Goal: Ask a question

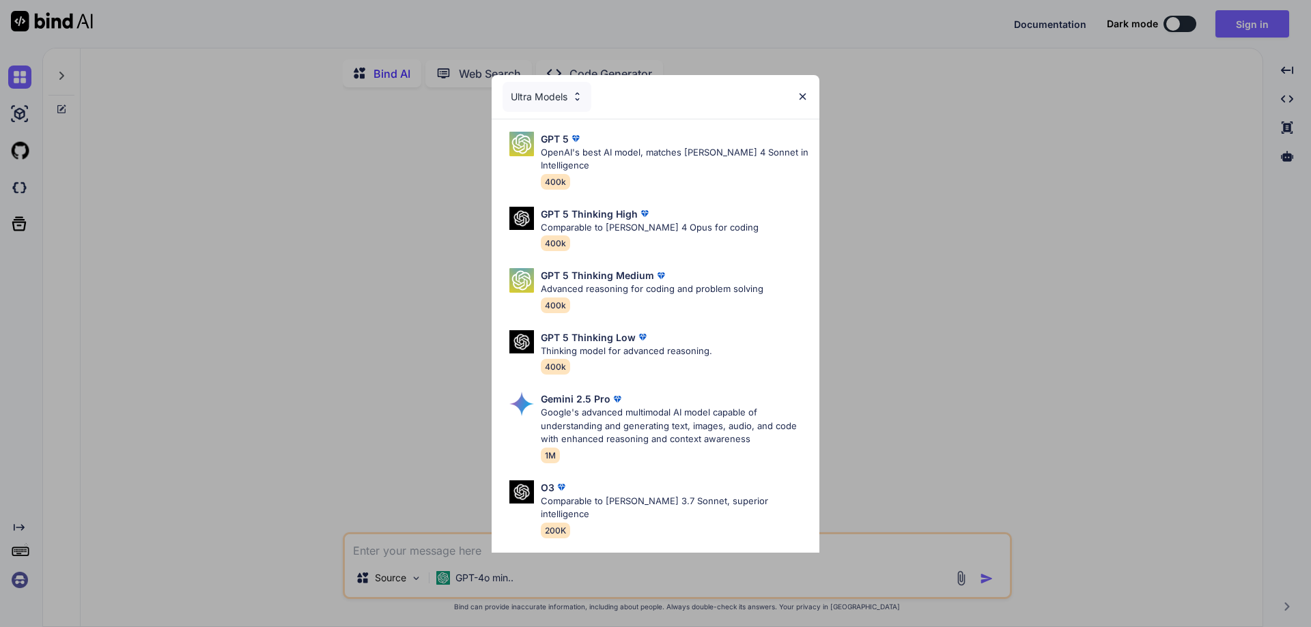
click at [800, 93] on img at bounding box center [803, 97] width 12 height 12
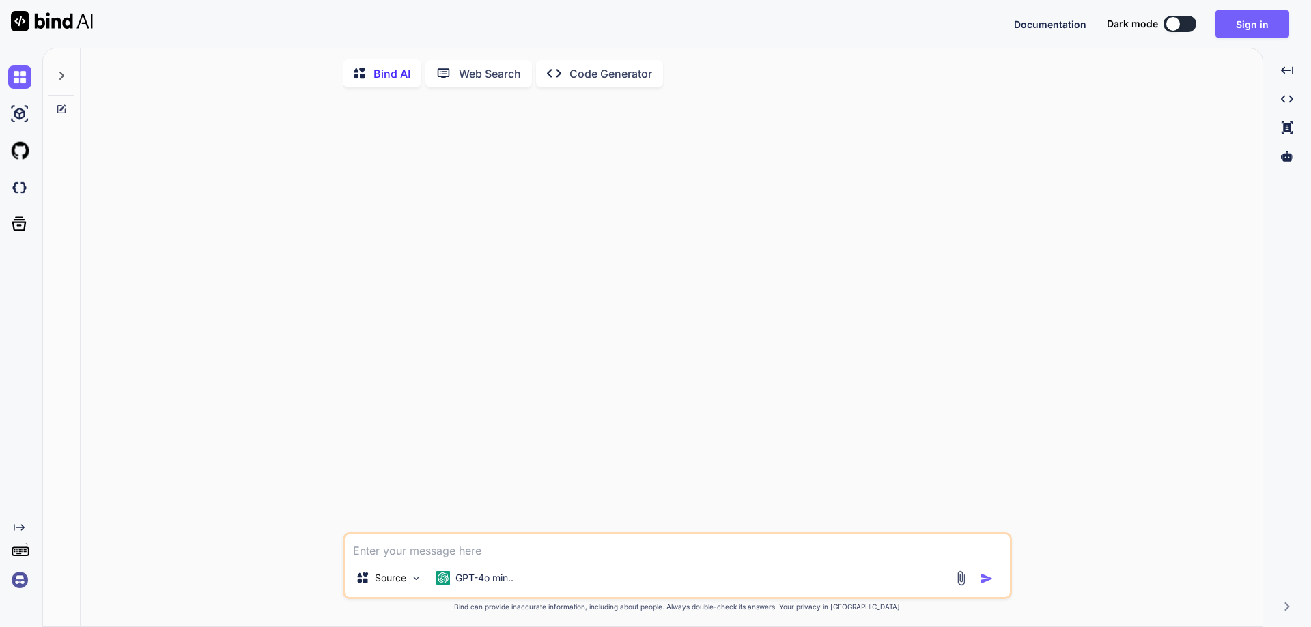
type textarea "x"
click at [421, 554] on textarea at bounding box center [677, 547] width 665 height 25
paste textarea "You must use the old password and the new password instead of 'Password' and 'C…"
type textarea "You must use the old password and the new password instead of 'Password' and 'C…"
type textarea "x"
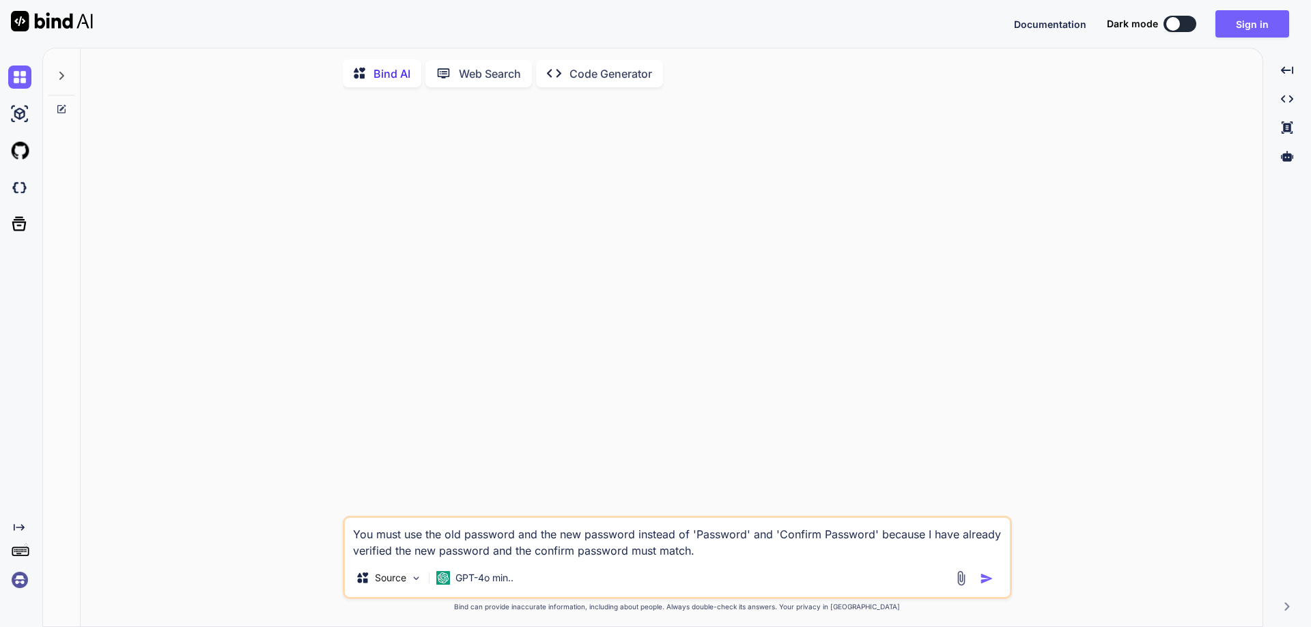
type textarea "x"
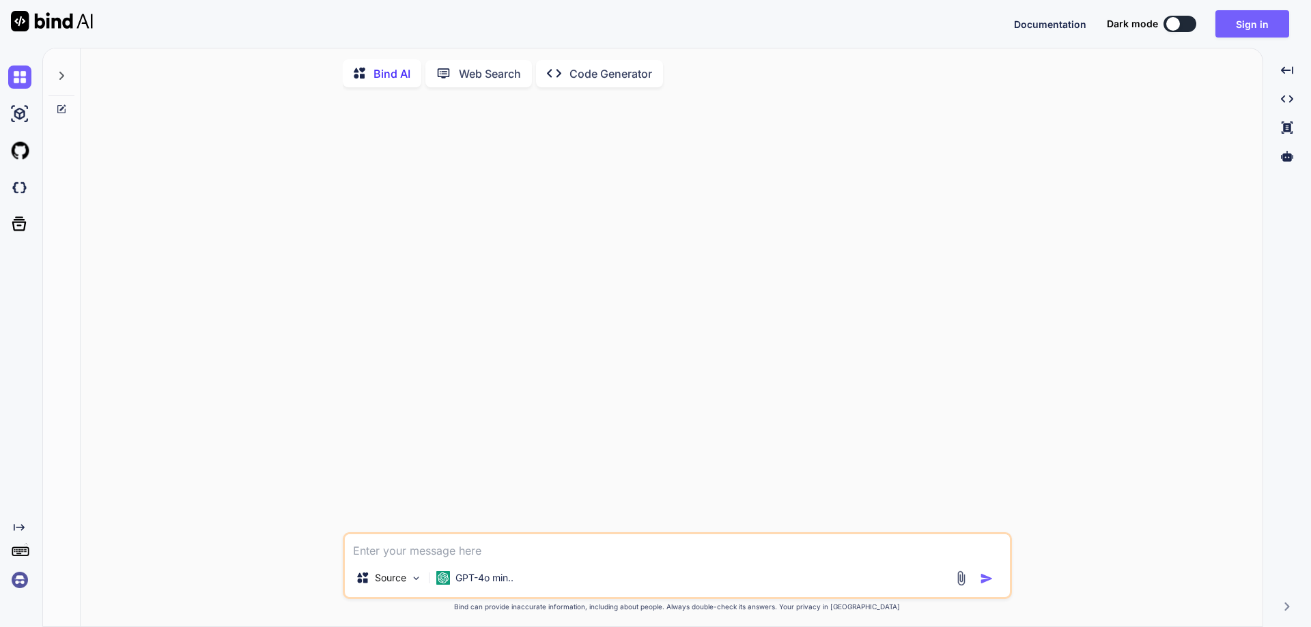
type textarea "c"
type textarea "x"
type textarea "co"
type textarea "x"
type textarea "cor"
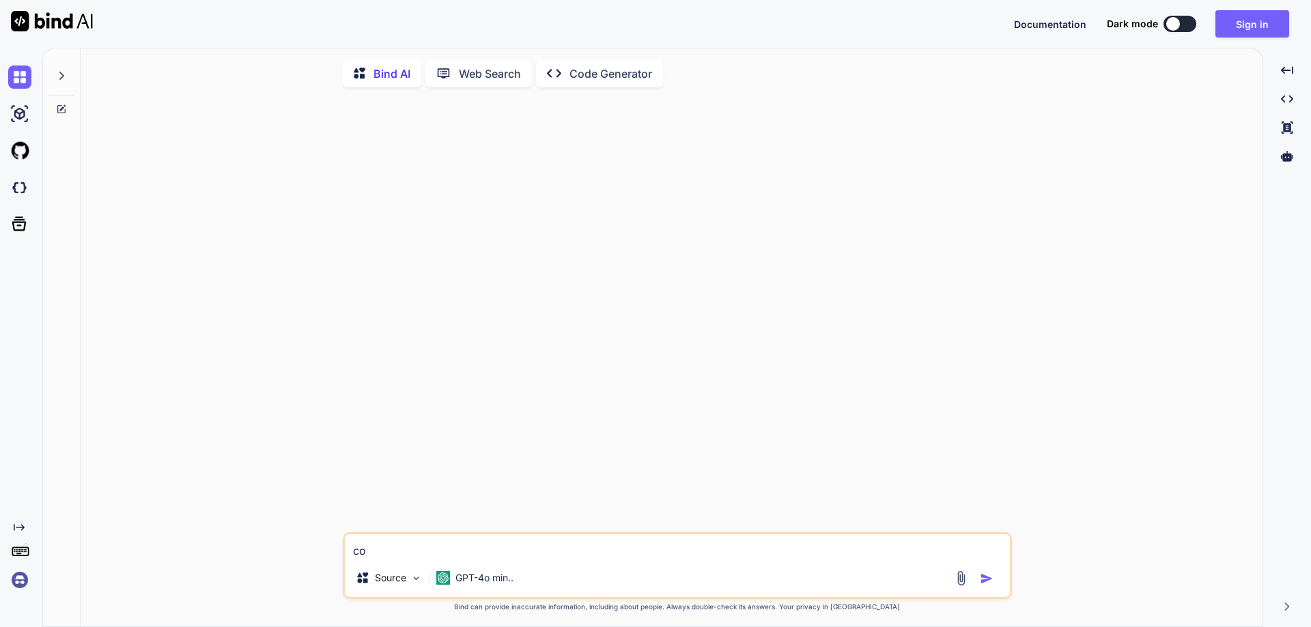
type textarea "x"
type textarea "corr"
type textarea "x"
type textarea "corre"
type textarea "x"
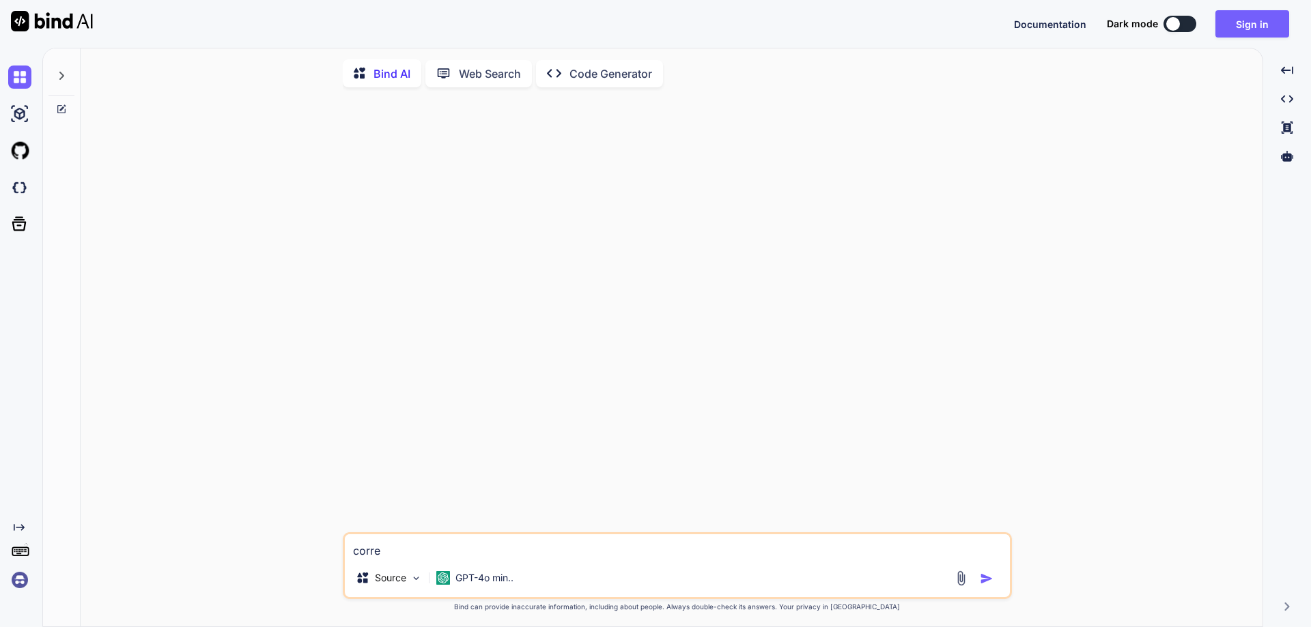
type textarea "correc"
type textarea "x"
type textarea "correct"
type textarea "x"
type textarea "correct"
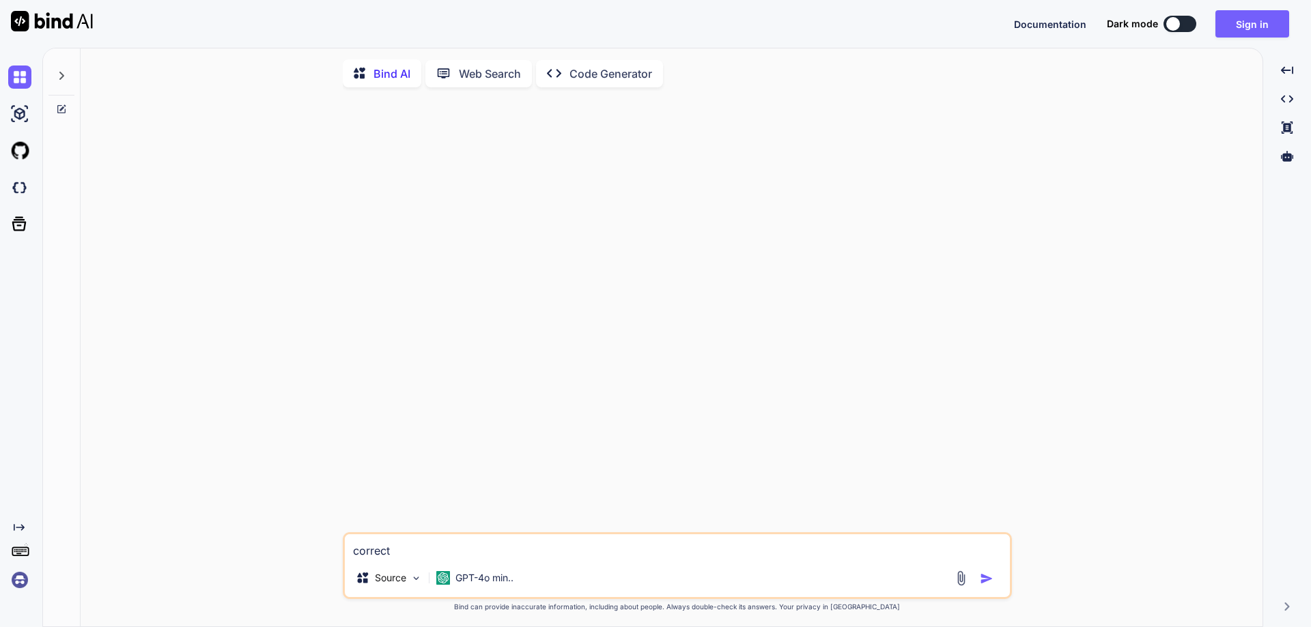
type textarea "x"
type textarea "correct i"
type textarea "x"
type textarea "correct it"
type textarea "x"
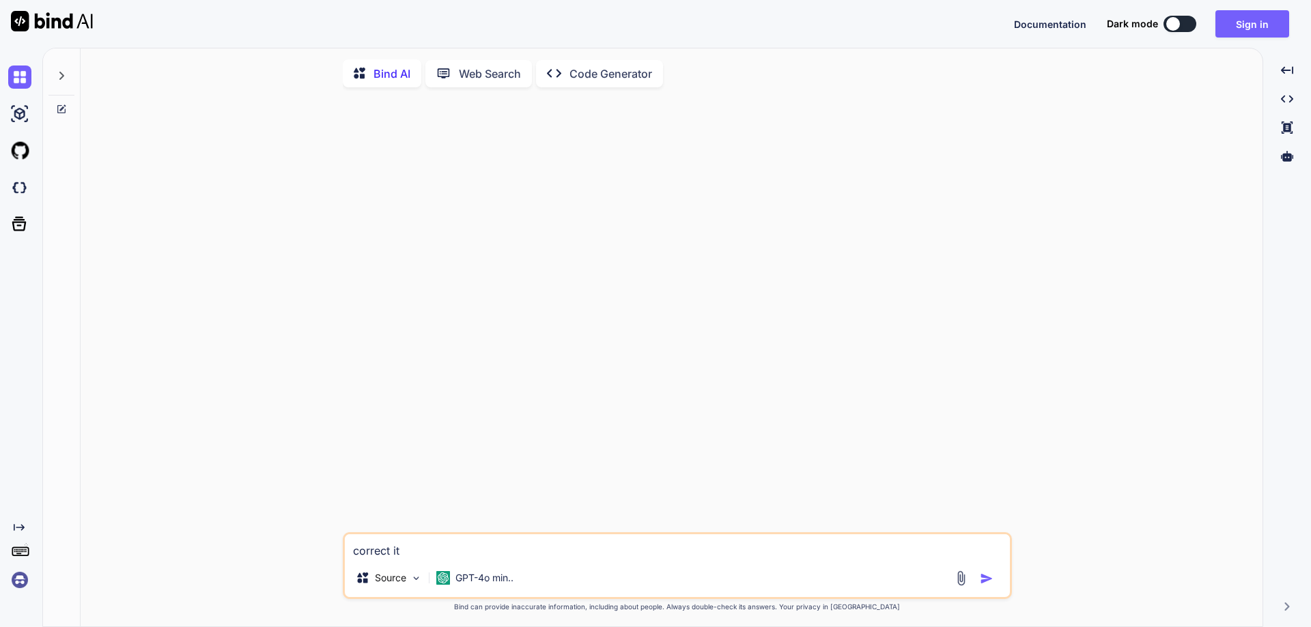
type textarea "correct it"
type textarea "x"
type textarea "correct it a"
type textarea "x"
type textarea "correct it an"
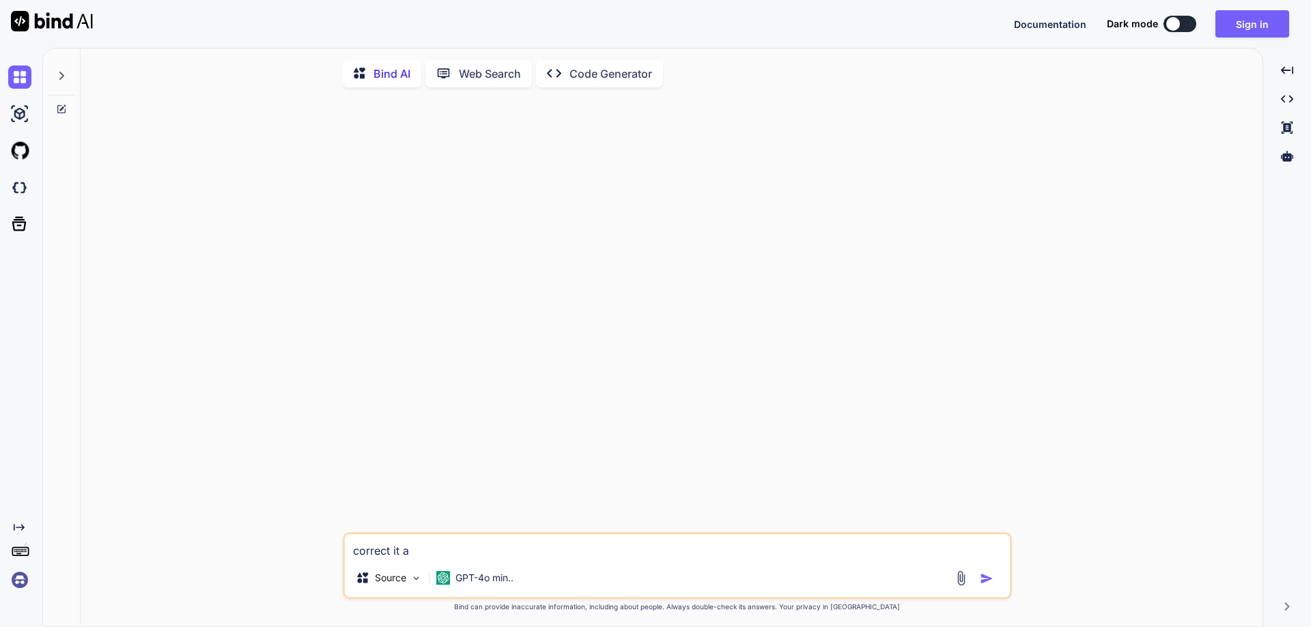
type textarea "x"
type textarea "correct it and"
type textarea "x"
type textarea "correct it and"
type textarea "x"
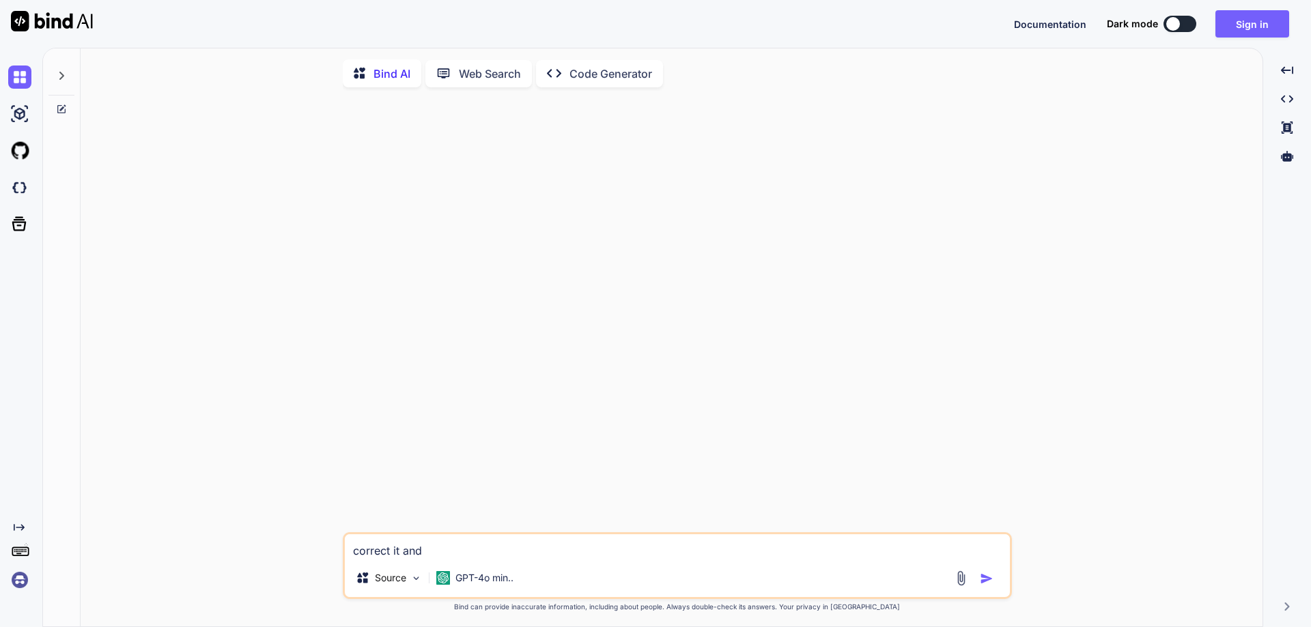
type textarea "correct it and m"
type textarea "x"
type textarea "correct it and ma"
type textarea "x"
type textarea "correct it and mak"
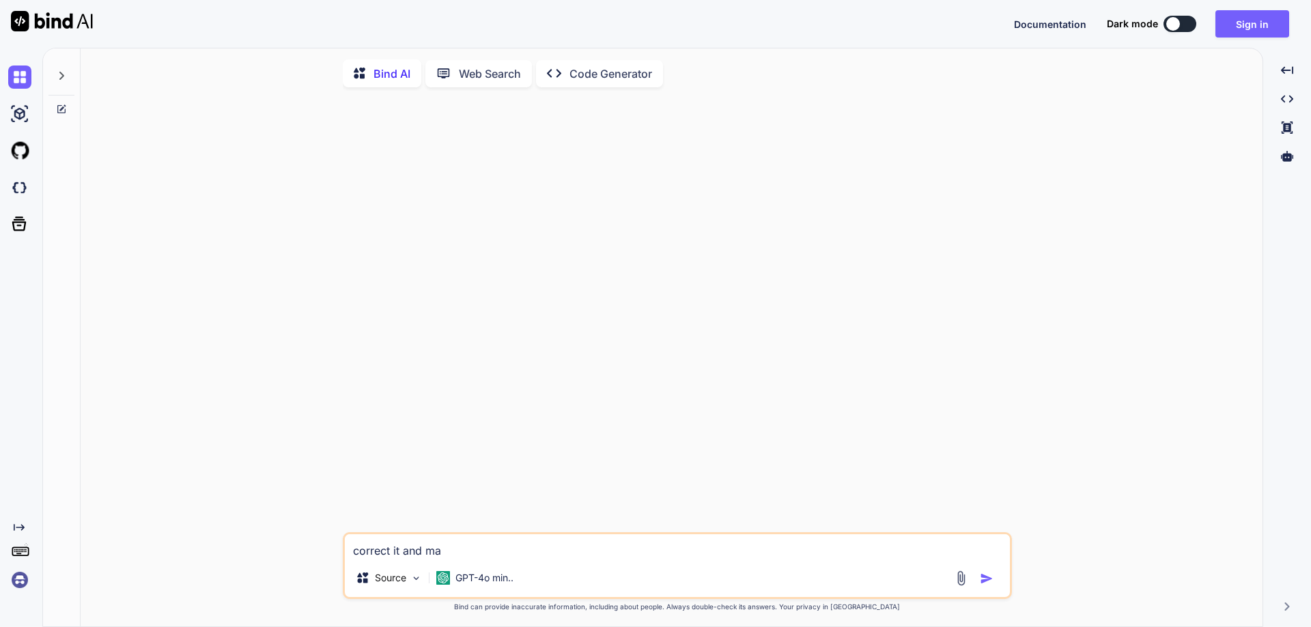
type textarea "x"
type textarea "correct it and make"
type textarea "x"
type textarea "correct it and make"
type textarea "x"
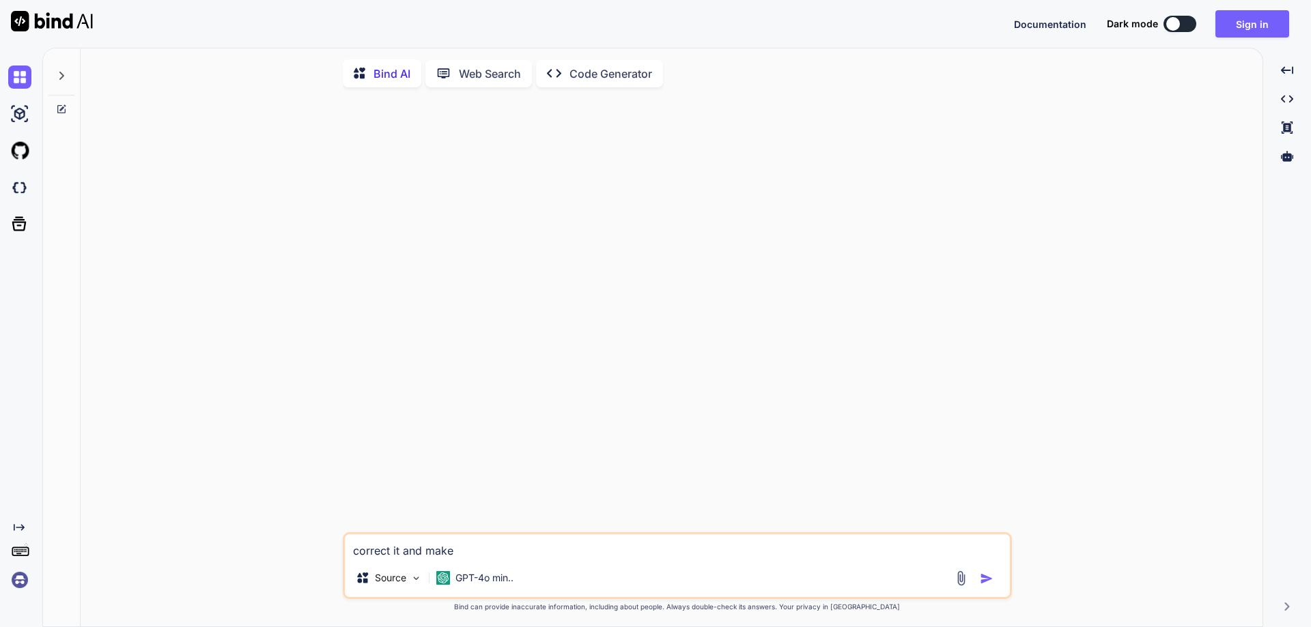
type textarea "correct it and make t"
type textarea "x"
type textarea "correct it and make th"
type textarea "x"
type textarea "correct it and make the"
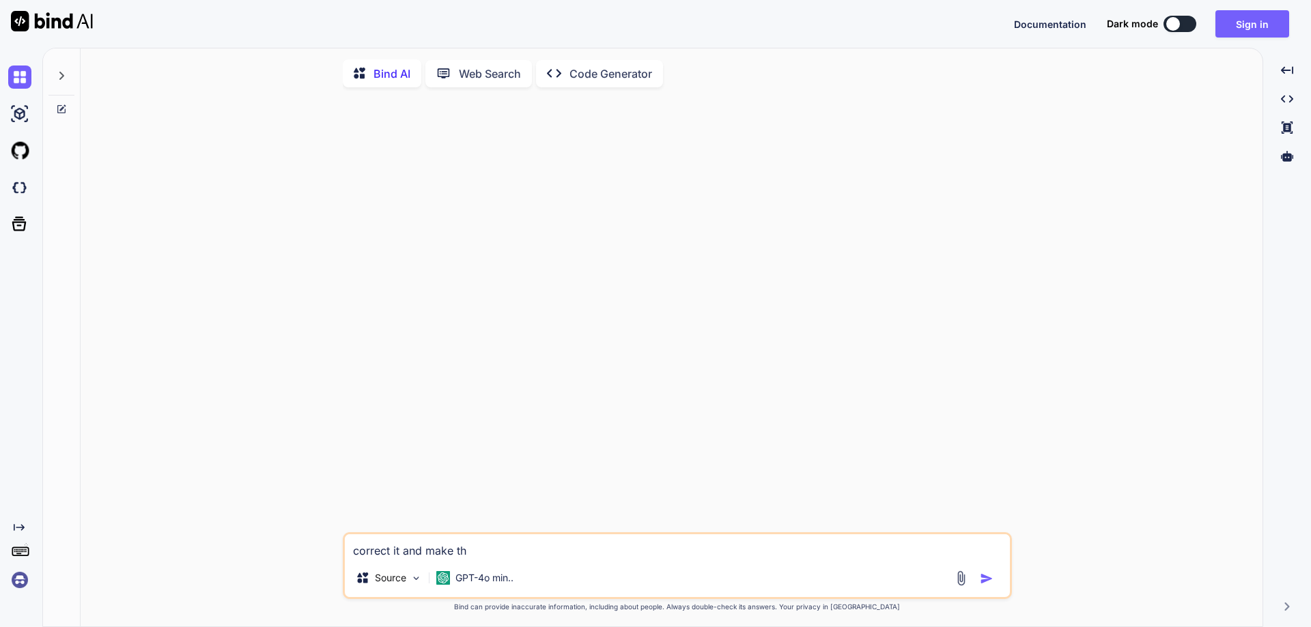
type textarea "x"
type textarea "correct it and make the"
type textarea "x"
type textarea "correct it and make the m"
type textarea "x"
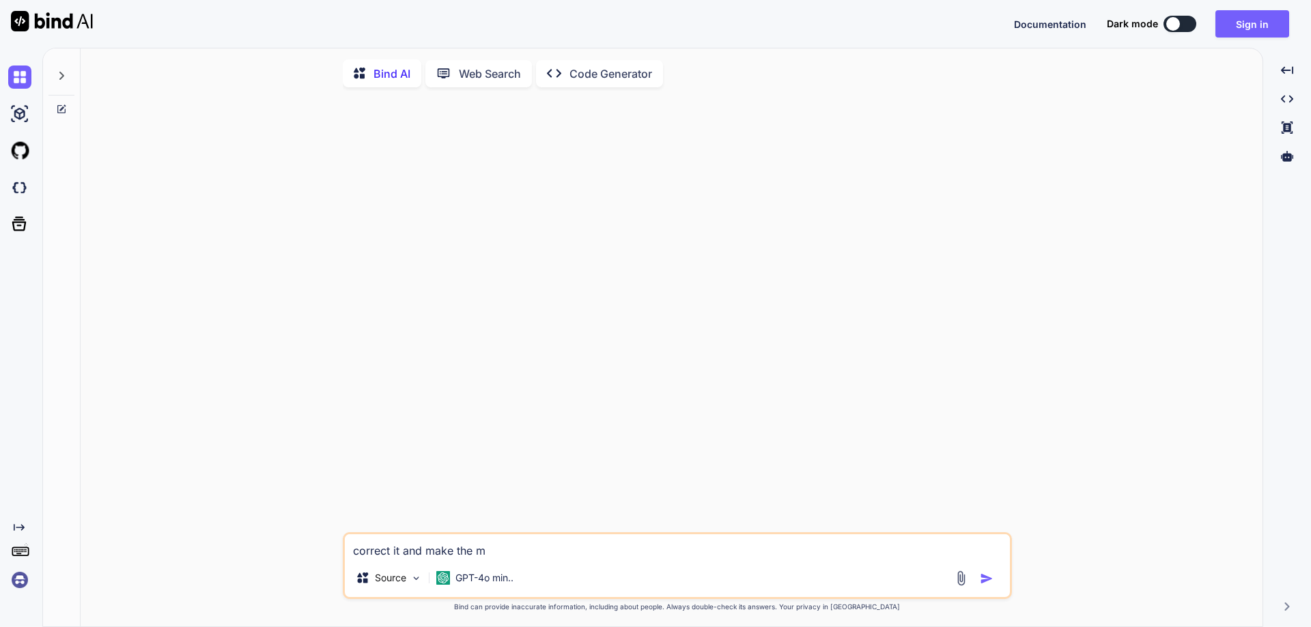
type textarea "correct it and make the ma"
type textarea "x"
type textarea "correct it and make the mai"
type textarea "x"
type textarea "correct it and make the mail"
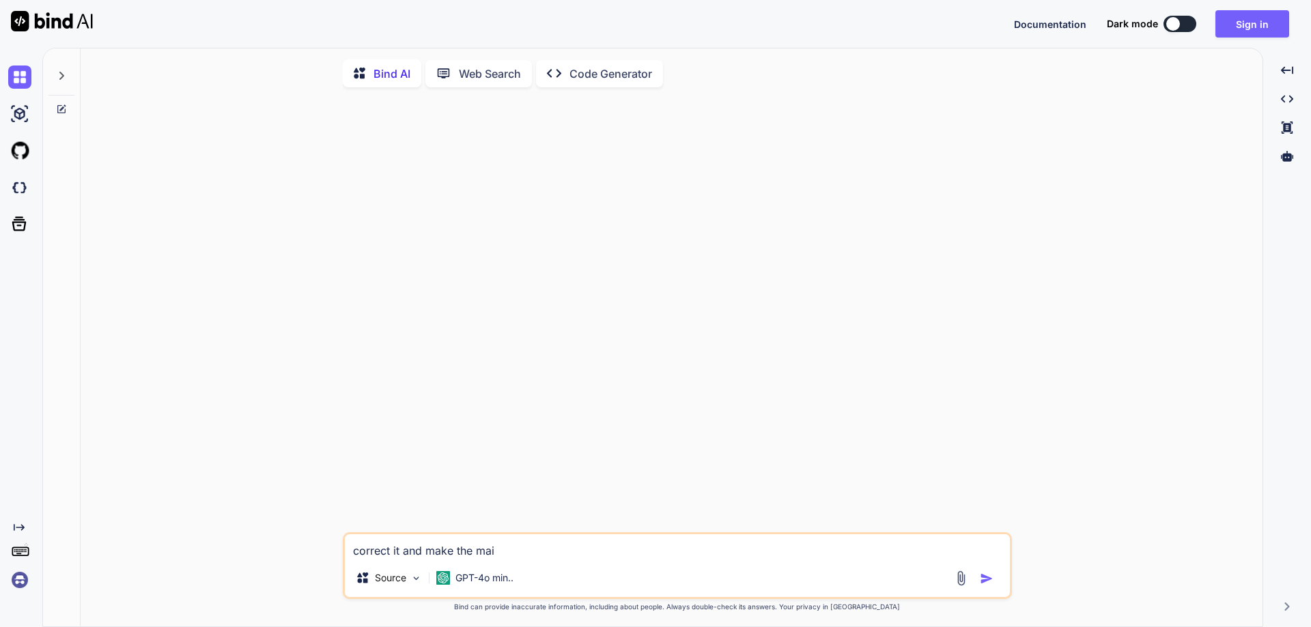
type textarea "x"
type textarea "correct it and make the mail"
type textarea "x"
type textarea "correct it and make the mail ""
type textarea "x"
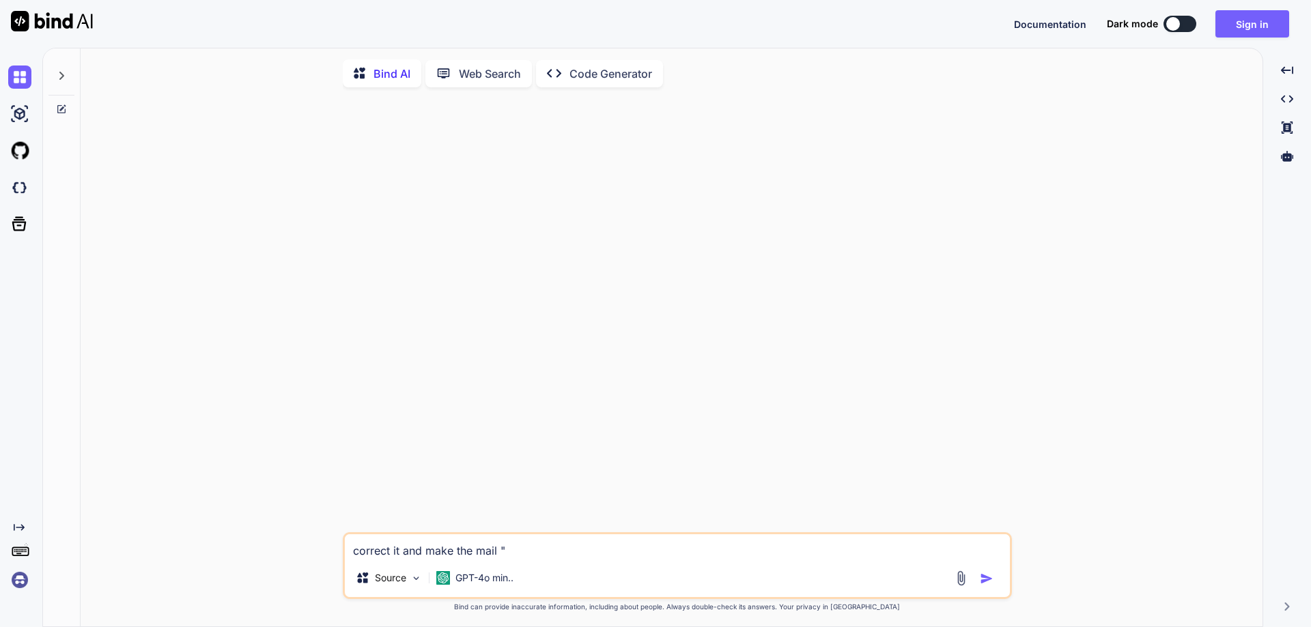
type textarea "correct it and make the mail """
type textarea "x"
paste textarea "You must use the old password and the new password instead of 'Password' and 'C…"
type textarea "correct it and make the mail "You must use the old password and the new passwor…"
type textarea "x"
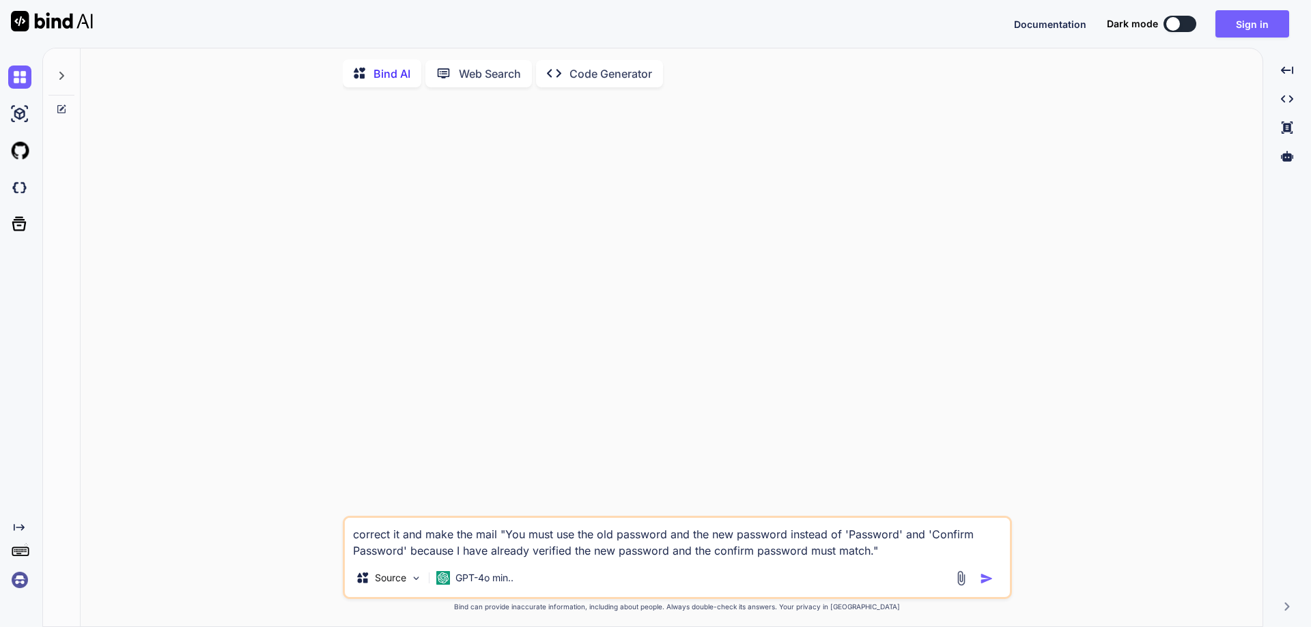
type textarea "correct it and make the mail "You must use the old password and the new passwor…"
click at [985, 582] on img "button" at bounding box center [987, 579] width 14 height 14
type textarea "x"
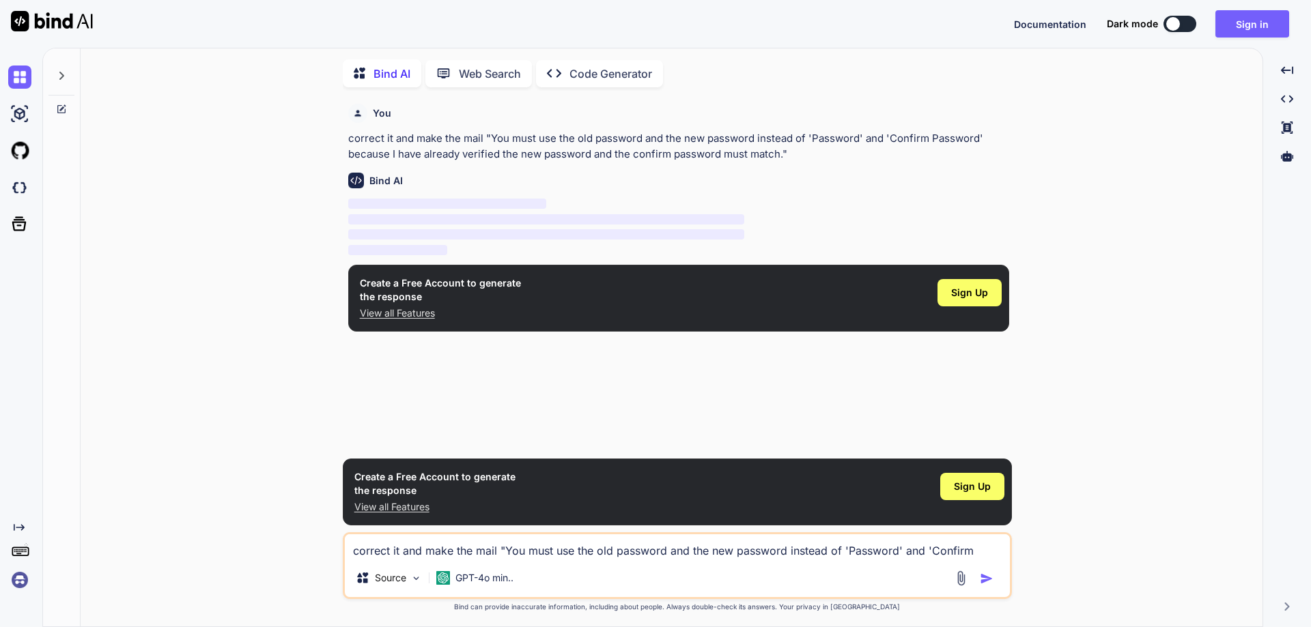
scroll to position [5, 0]
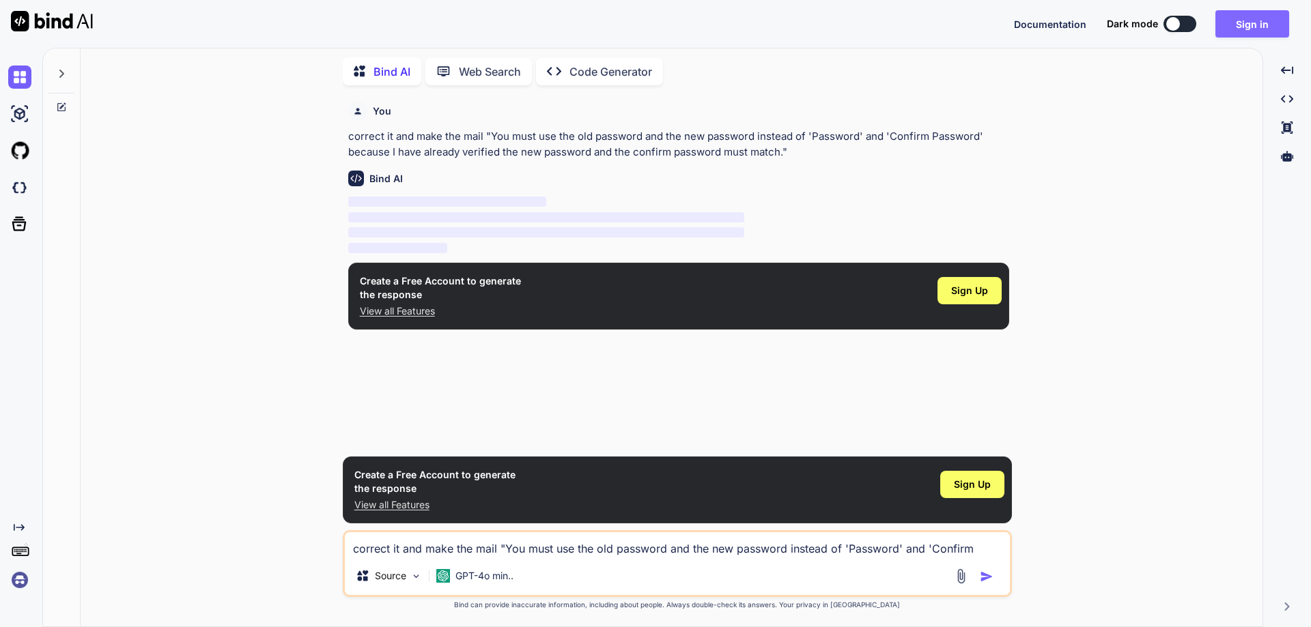
click at [1236, 20] on button "Sign in" at bounding box center [1252, 23] width 74 height 27
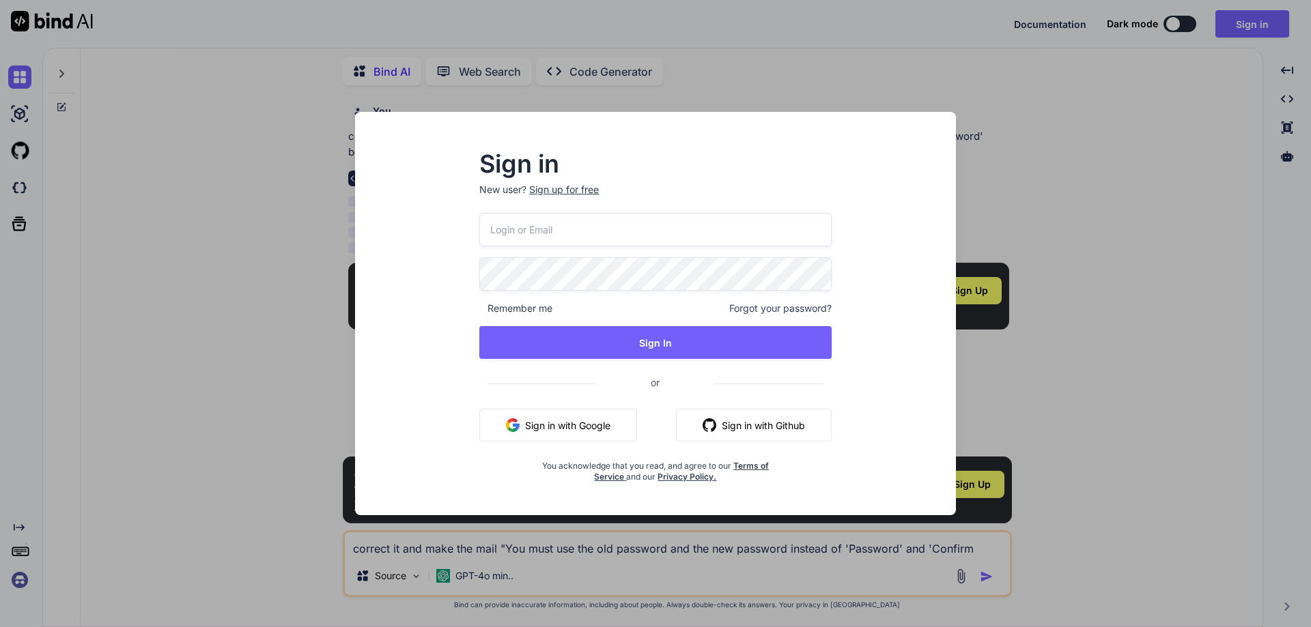
click at [558, 218] on input "email" at bounding box center [655, 229] width 352 height 33
type input "[PERSON_NAME][EMAIL_ADDRESS][DOMAIN_NAME]"
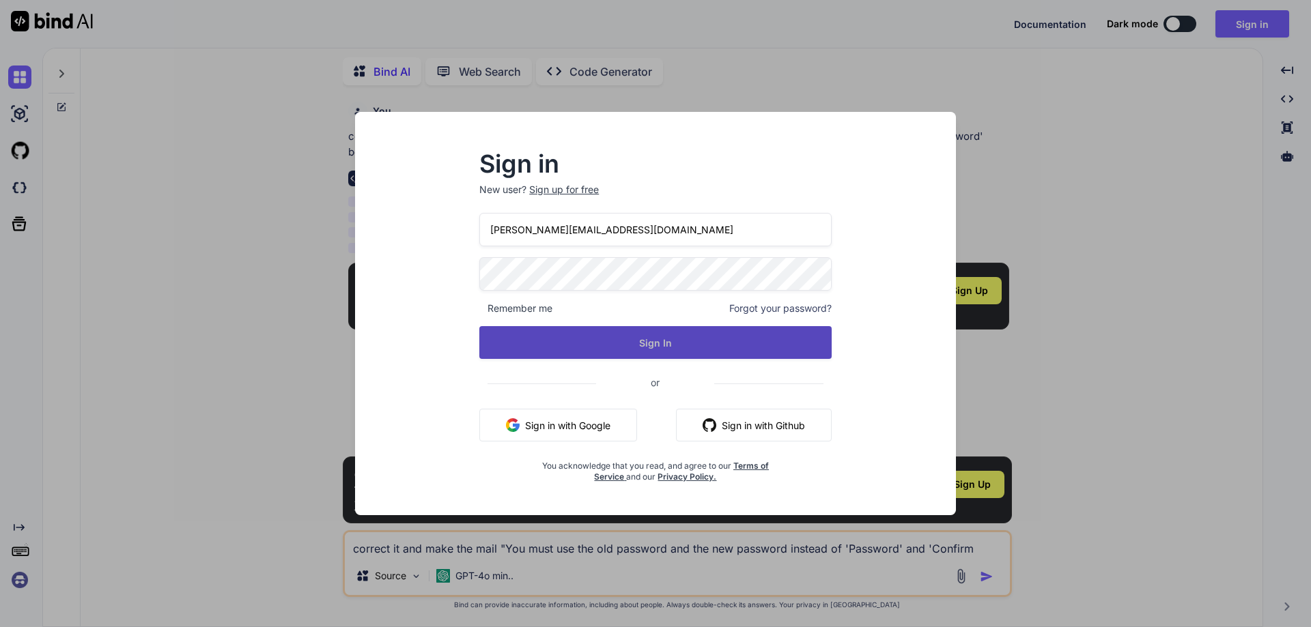
click at [679, 334] on button "Sign In" at bounding box center [655, 342] width 352 height 33
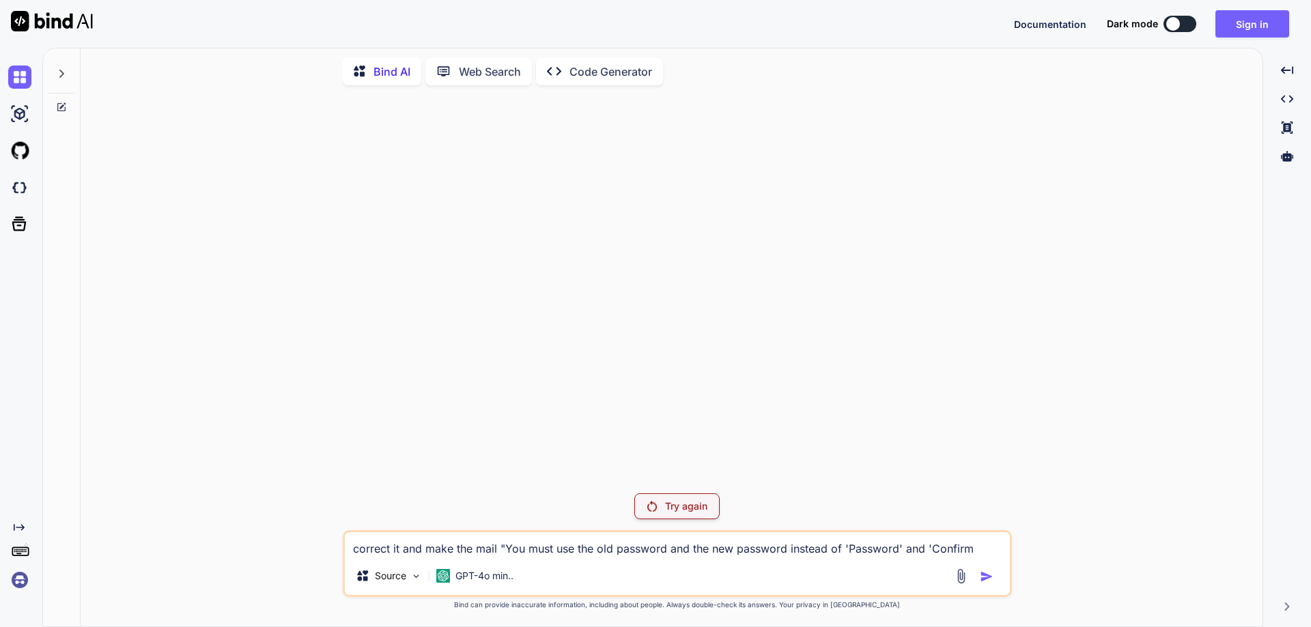
click at [672, 502] on p "Try again" at bounding box center [686, 507] width 42 height 14
click at [658, 515] on div "Try again" at bounding box center [676, 507] width 85 height 26
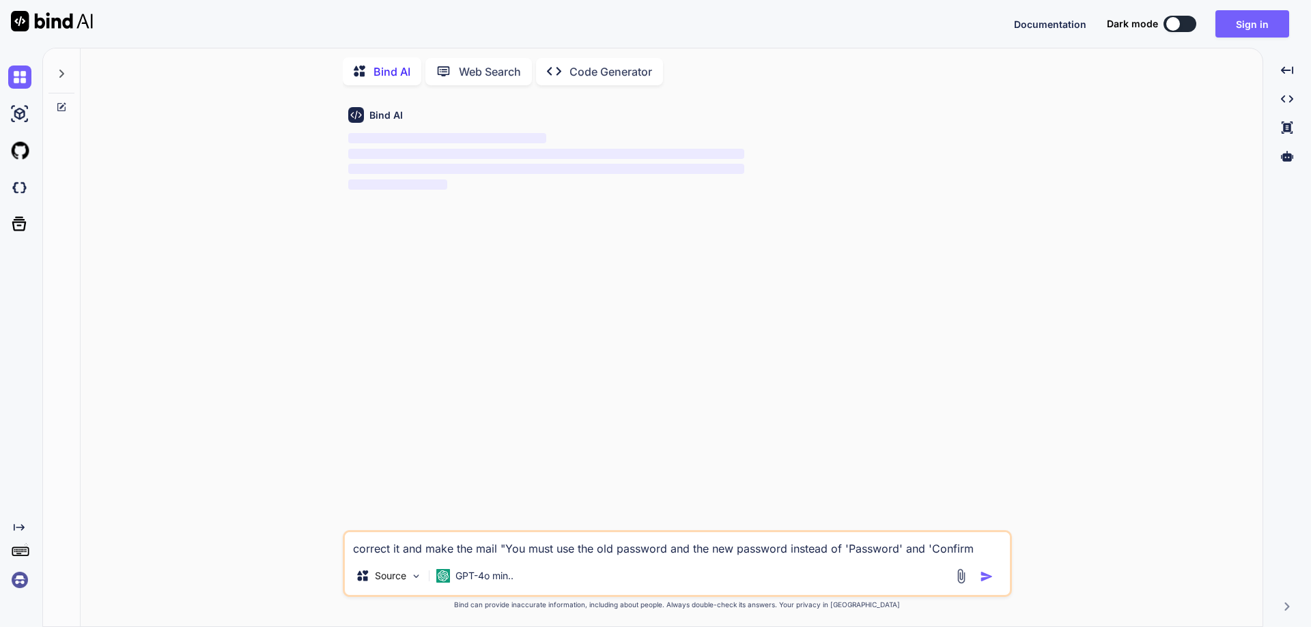
type textarea "x"
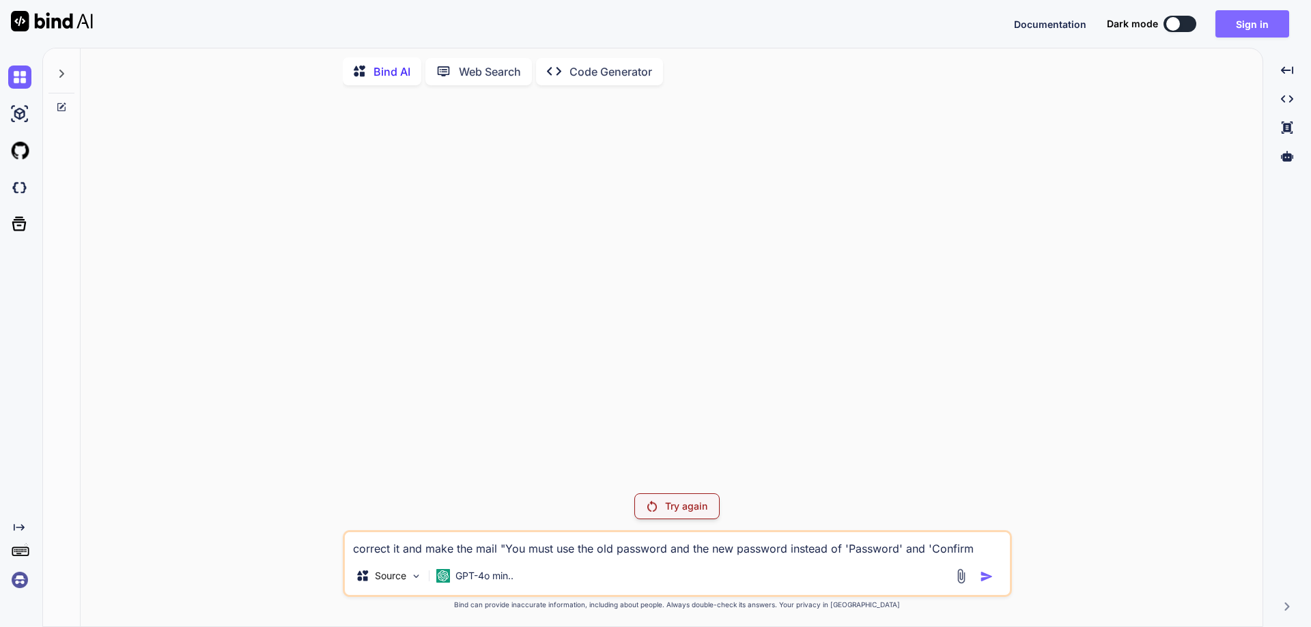
click at [1253, 23] on button "Sign in" at bounding box center [1252, 23] width 74 height 27
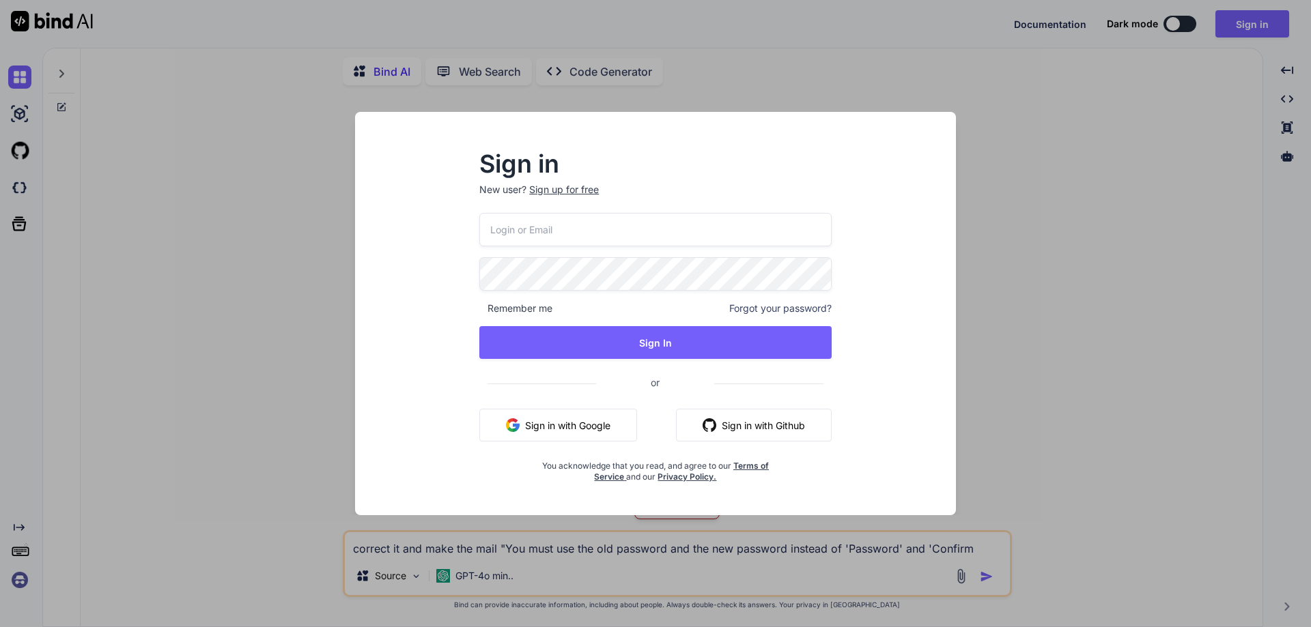
click at [617, 232] on input "email" at bounding box center [655, 229] width 352 height 33
type input "[PERSON_NAME][EMAIL_ADDRESS][DOMAIN_NAME]"
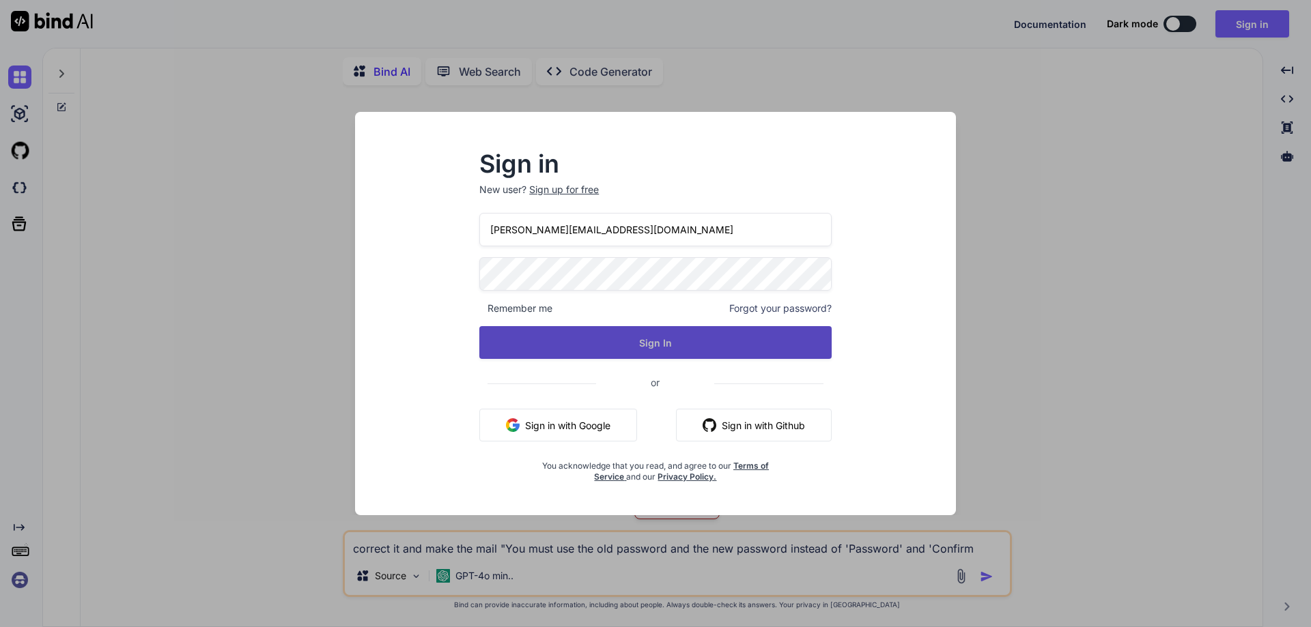
click at [596, 352] on button "Sign In" at bounding box center [655, 342] width 352 height 33
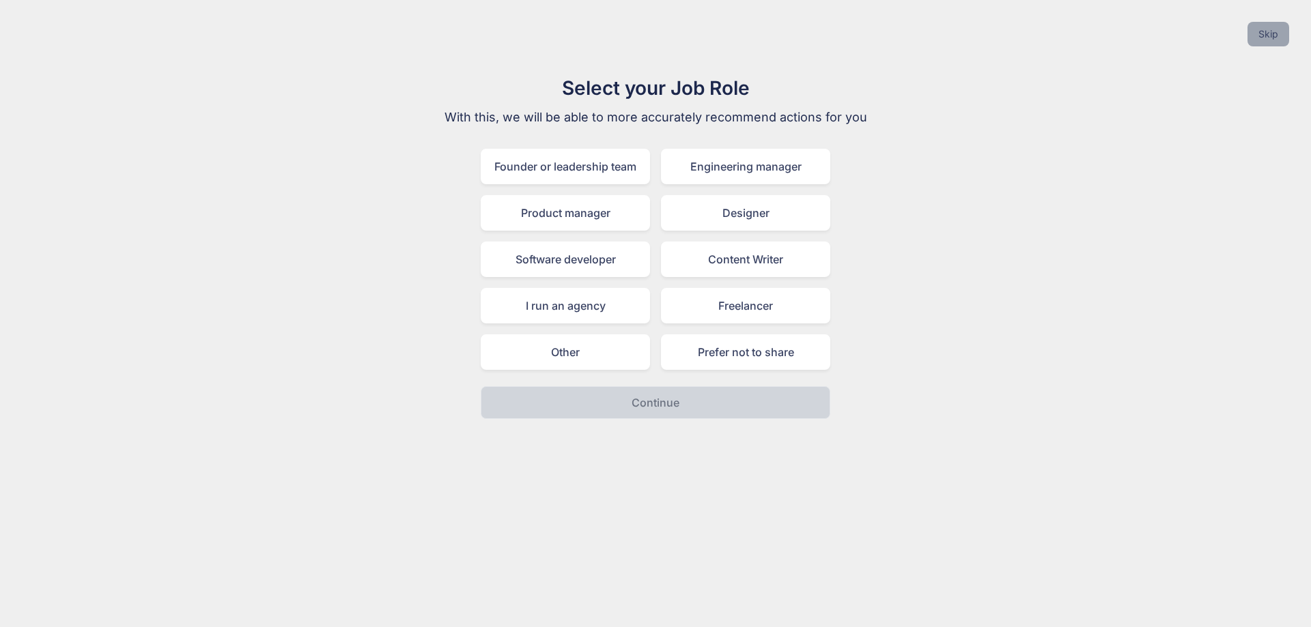
click at [1255, 37] on button "Skip" at bounding box center [1268, 34] width 42 height 25
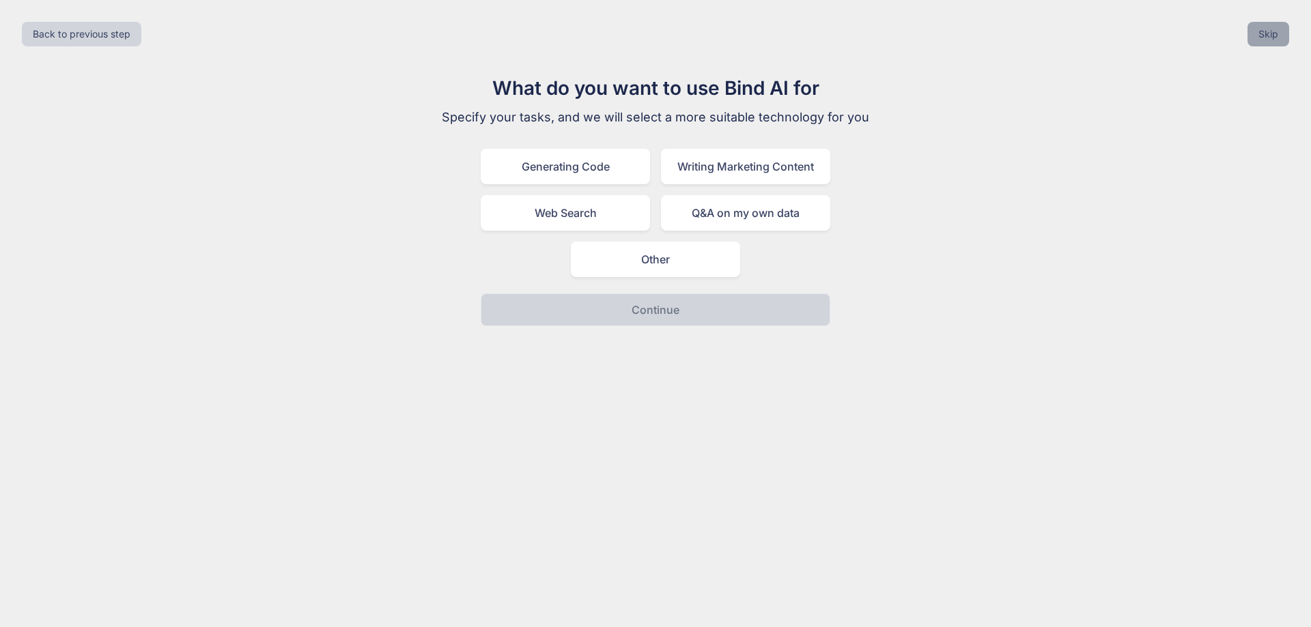
click at [1255, 37] on button "Skip" at bounding box center [1268, 34] width 42 height 25
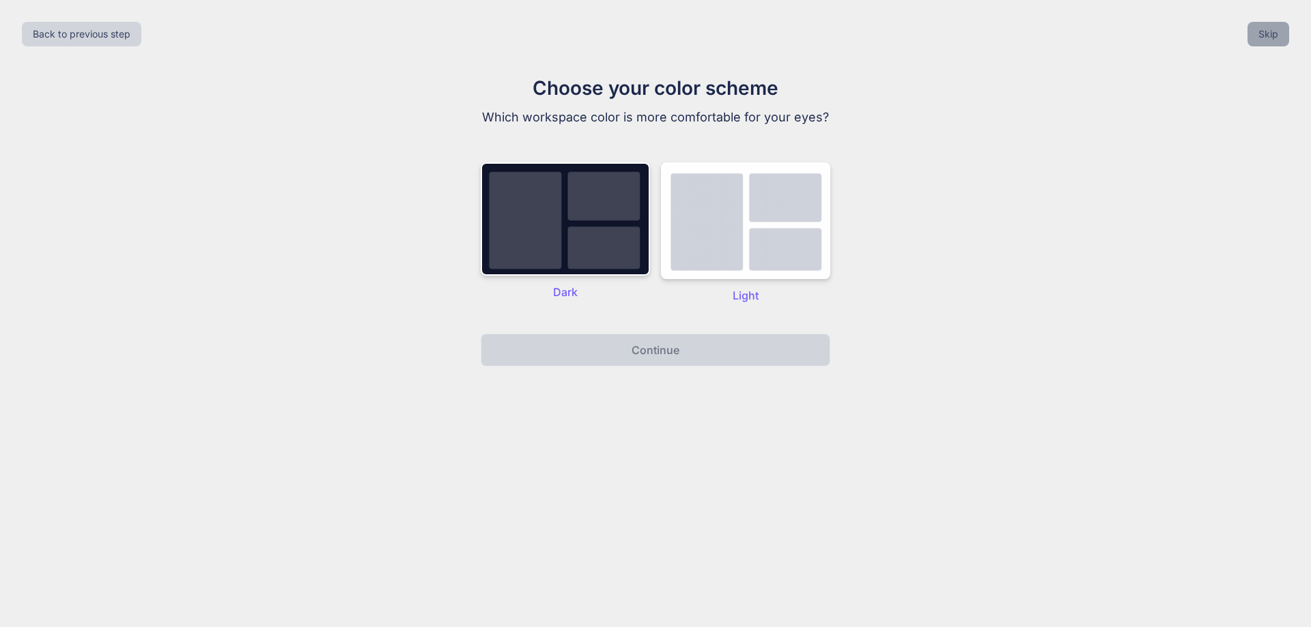
click at [1255, 37] on button "Skip" at bounding box center [1268, 34] width 42 height 25
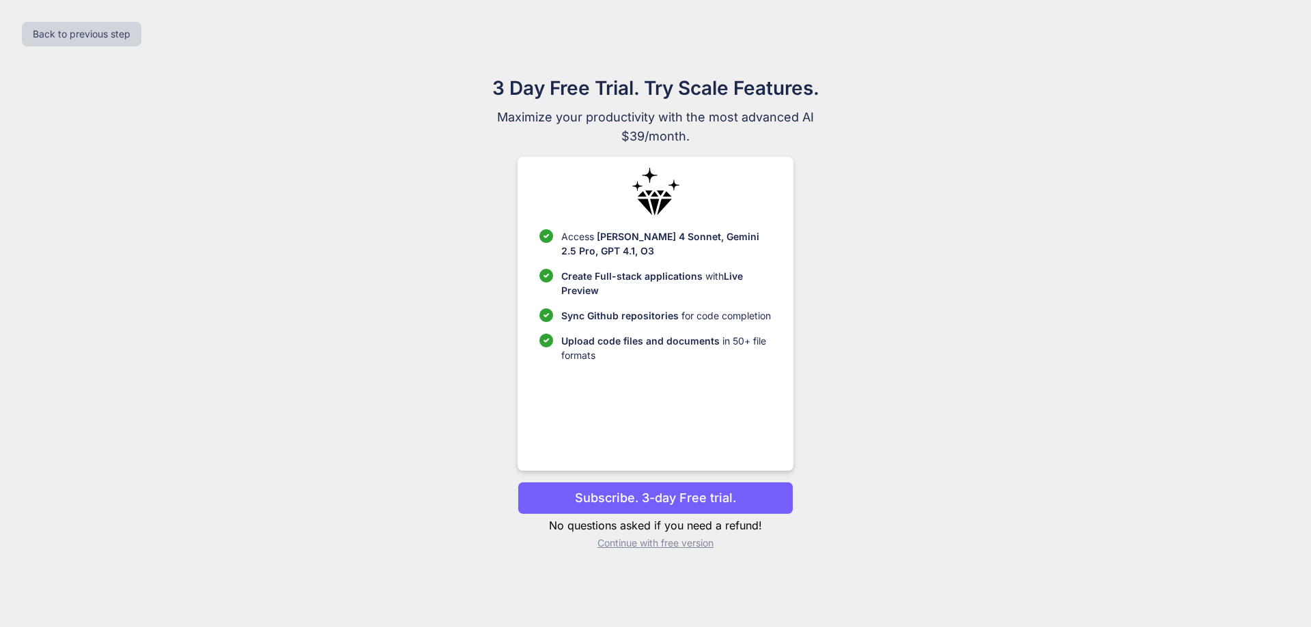
click at [1255, 37] on div "Back to previous step" at bounding box center [655, 34] width 1289 height 46
click at [634, 541] on p "Continue with free version" at bounding box center [654, 544] width 275 height 14
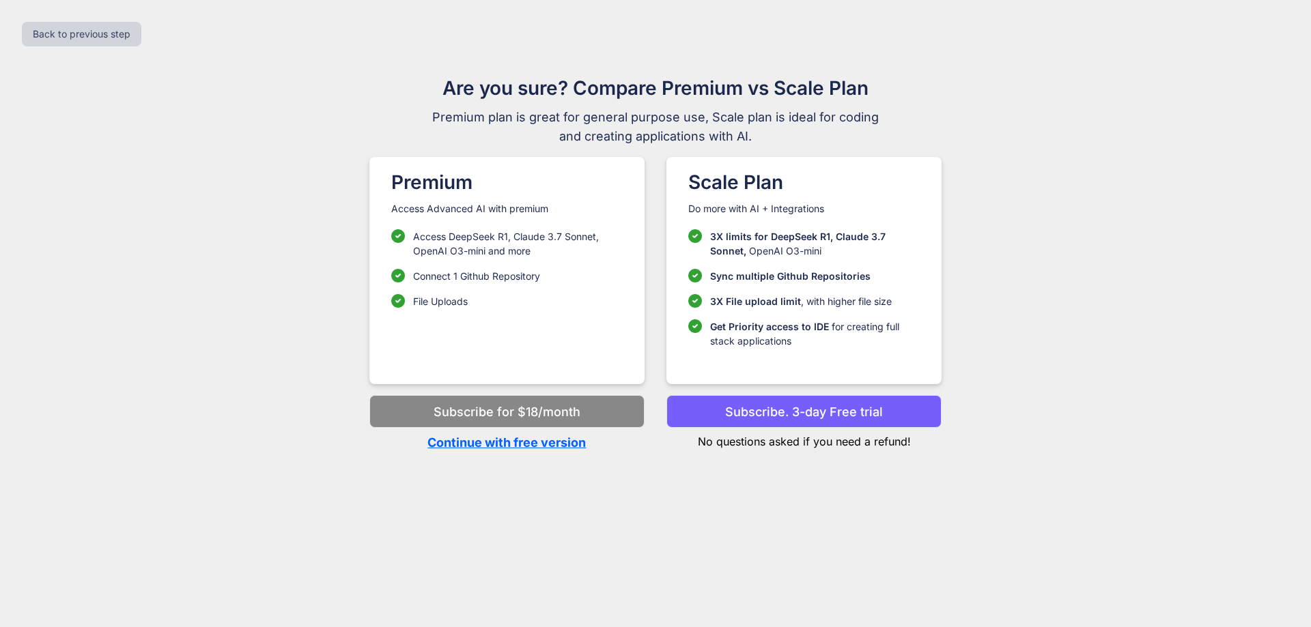
click at [568, 444] on p "Continue with free version" at bounding box center [506, 443] width 275 height 18
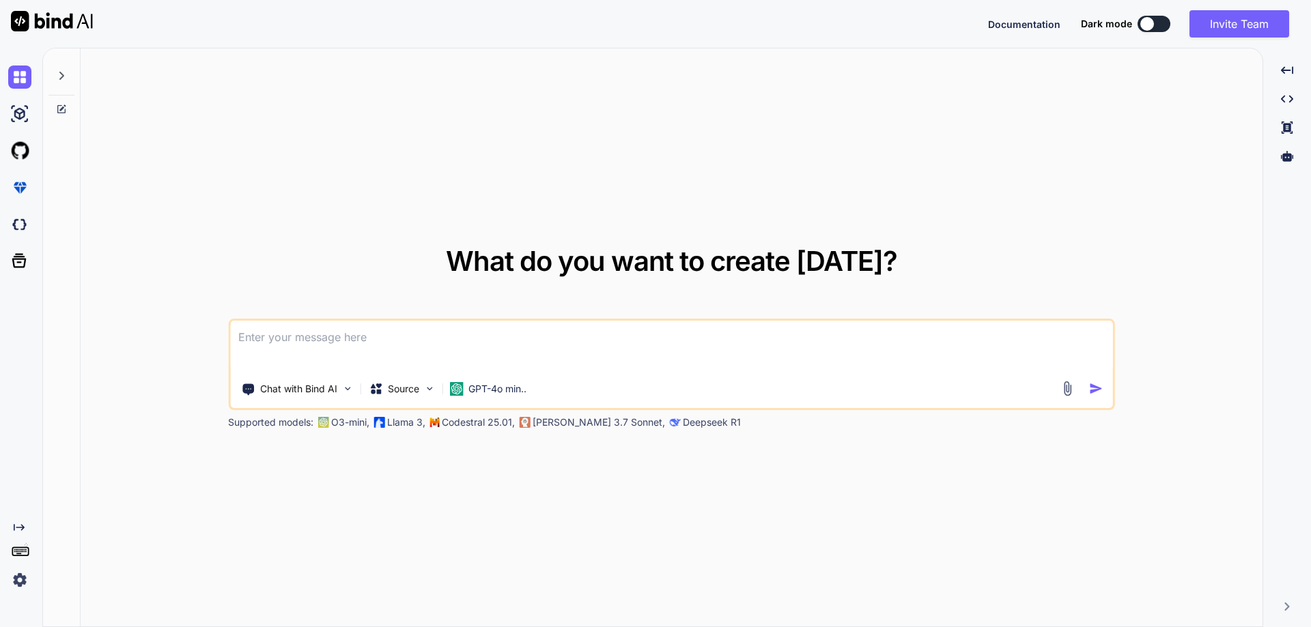
click at [519, 348] on textarea at bounding box center [671, 346] width 883 height 51
type textarea "x"
type textarea "c"
type textarea "x"
type textarea "co"
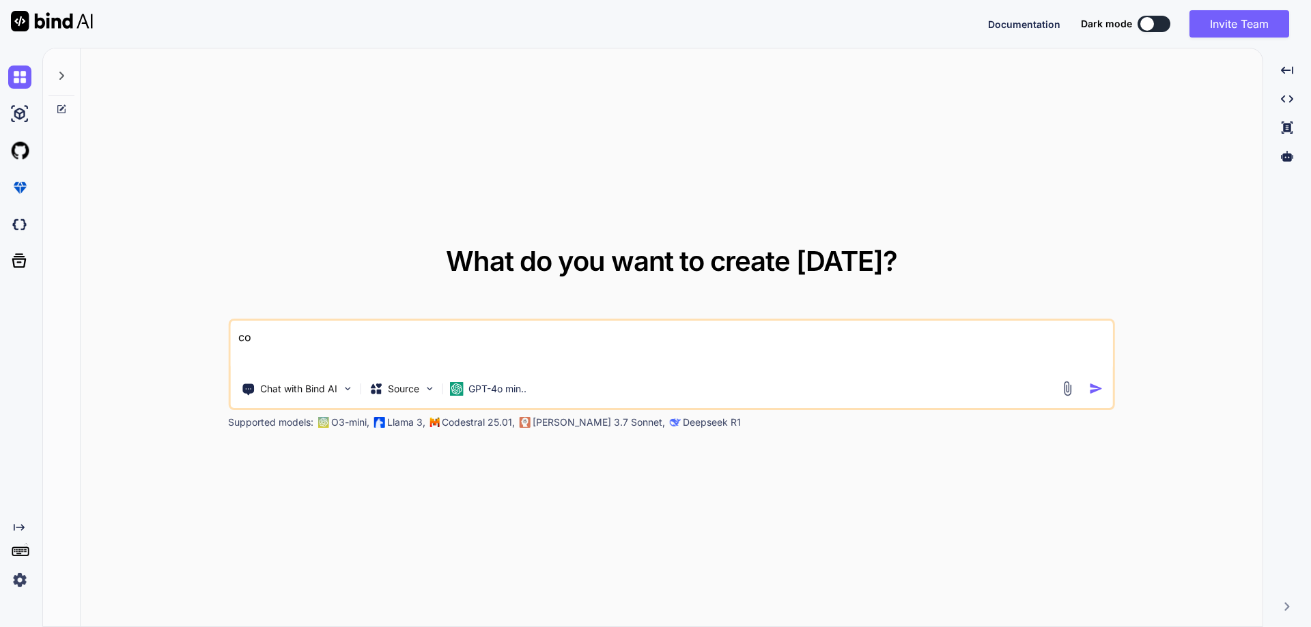
type textarea "x"
type textarea "cor"
type textarea "x"
type textarea "corr"
type textarea "x"
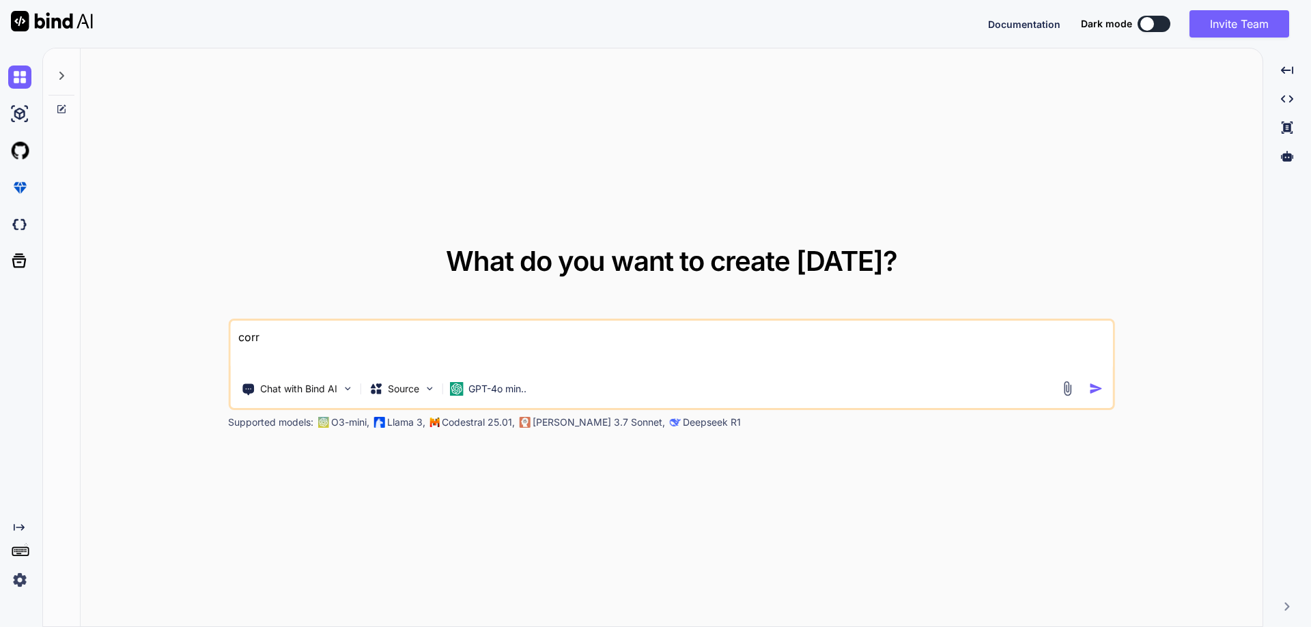
type textarea "corre"
type textarea "x"
type textarea "correc"
type textarea "x"
type textarea "correct"
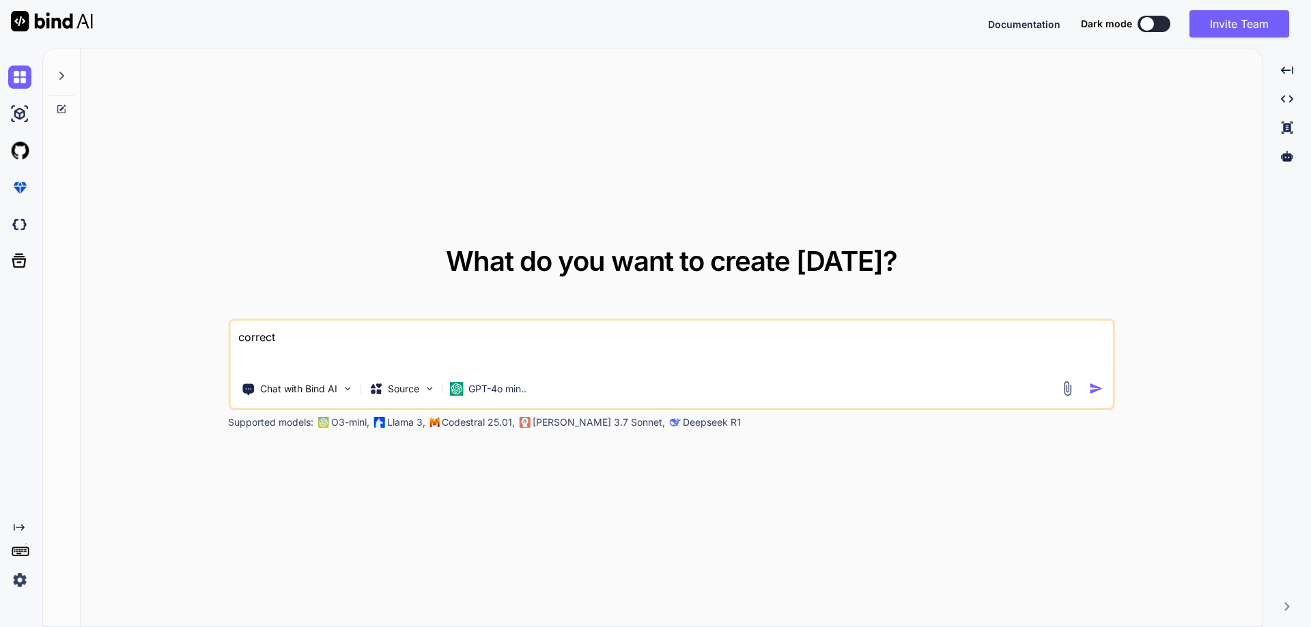
type textarea "x"
type textarea "correct"
type textarea "x"
type textarea "correct i"
type textarea "x"
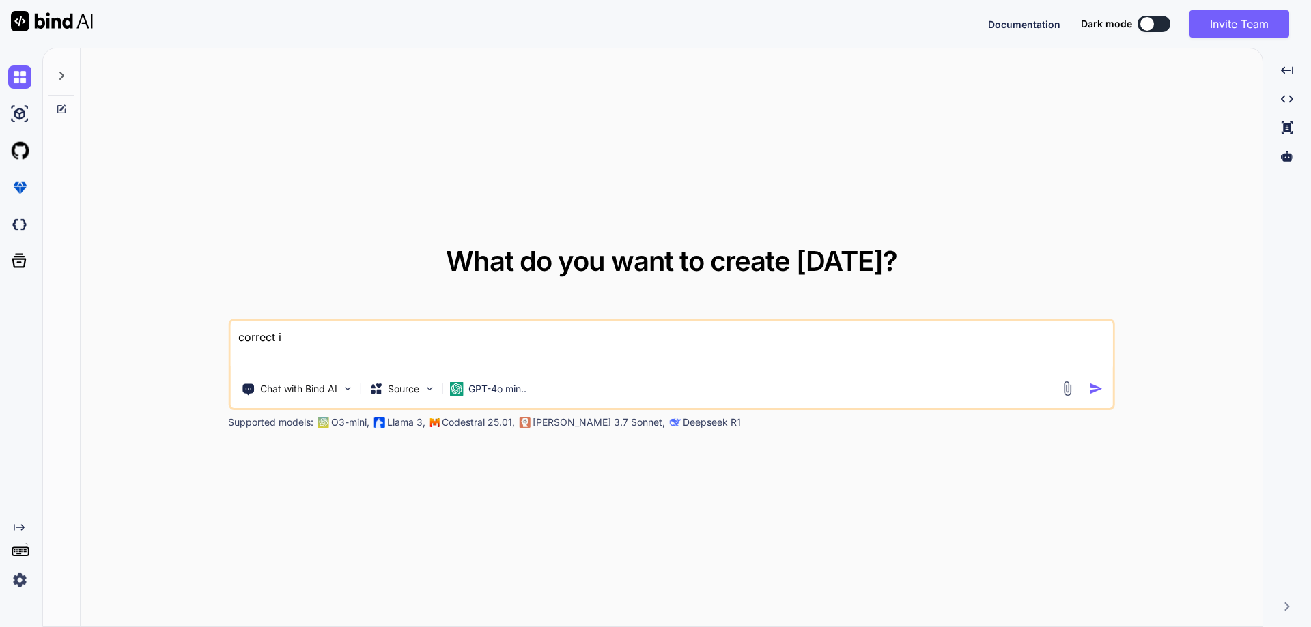
type textarea "correct it"
type textarea "x"
type textarea "correct it"
type textarea "x"
type textarea "correct it a"
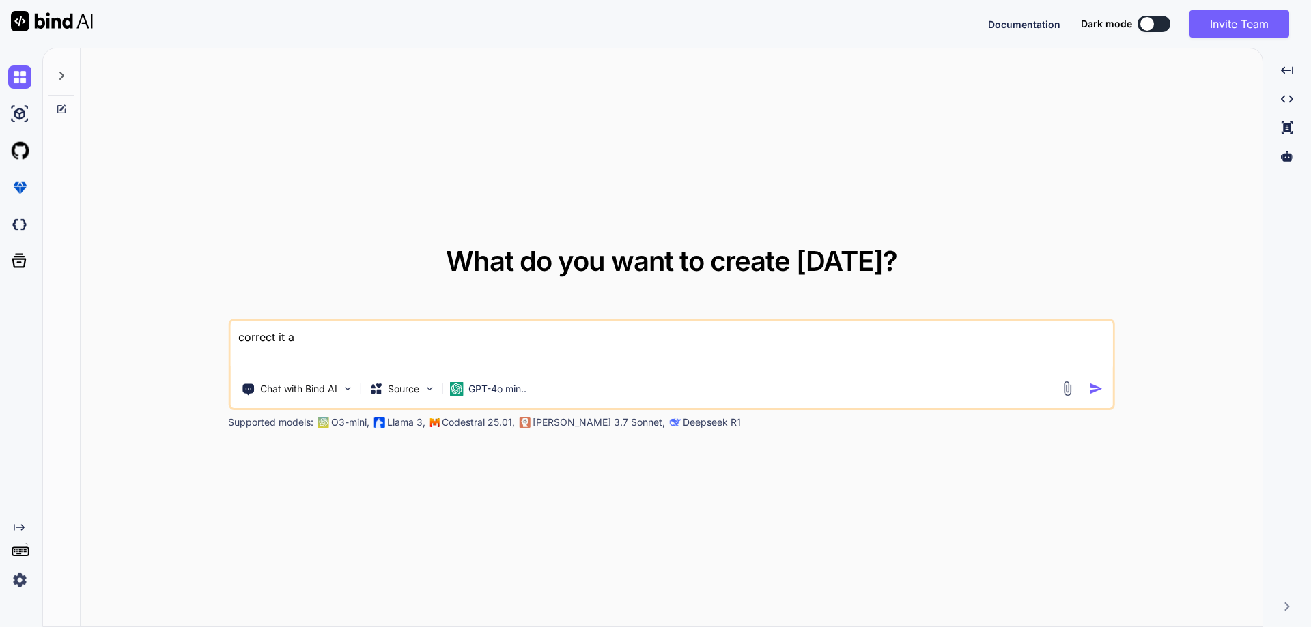
type textarea "x"
type textarea "correct it an"
type textarea "x"
type textarea "correct it and"
type textarea "x"
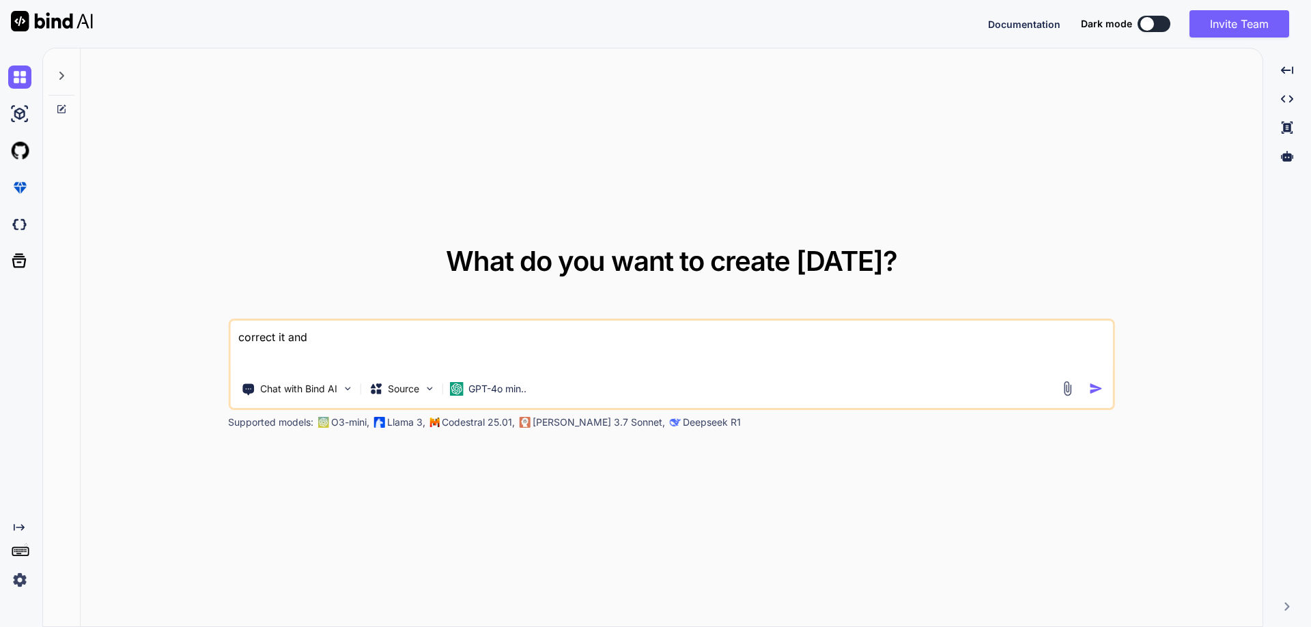
type textarea "correct it and"
type textarea "x"
type textarea "correct it and m"
type textarea "x"
type textarea "correct it and ma"
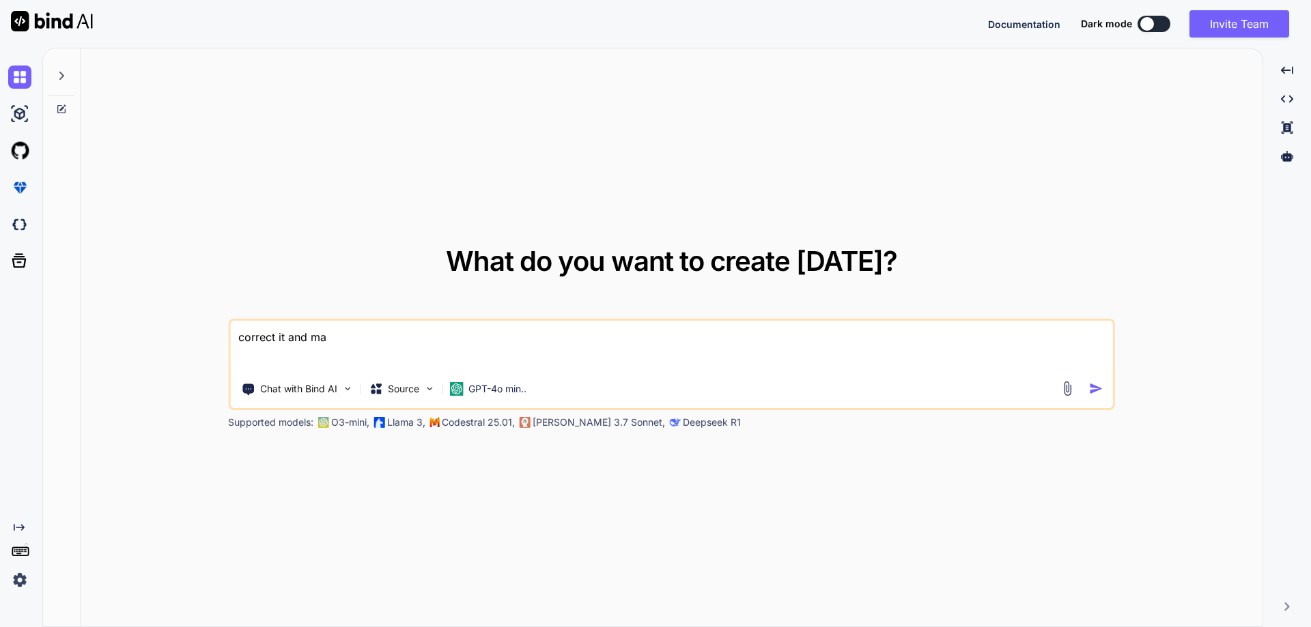
type textarea "x"
type textarea "correct it and mak"
type textarea "x"
type textarea "correct it and make"
type textarea "x"
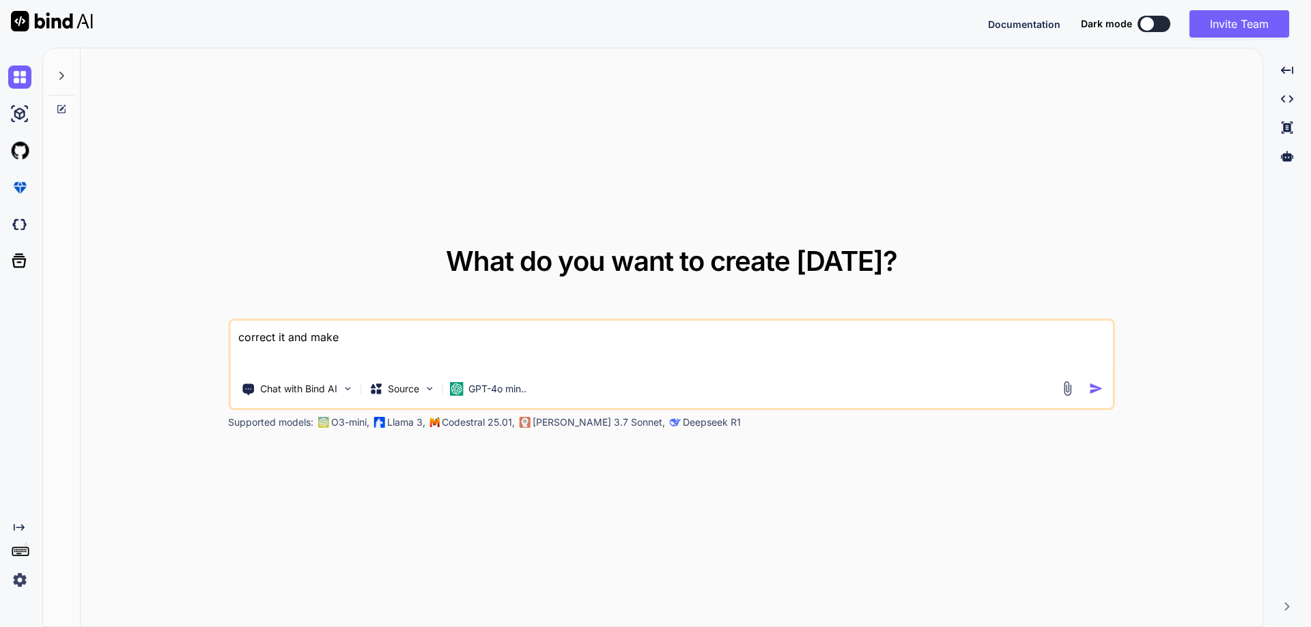
type textarea "correct it and make"
type textarea "x"
type textarea "correct it and make m"
type textarea "x"
type textarea "correct it and make ma"
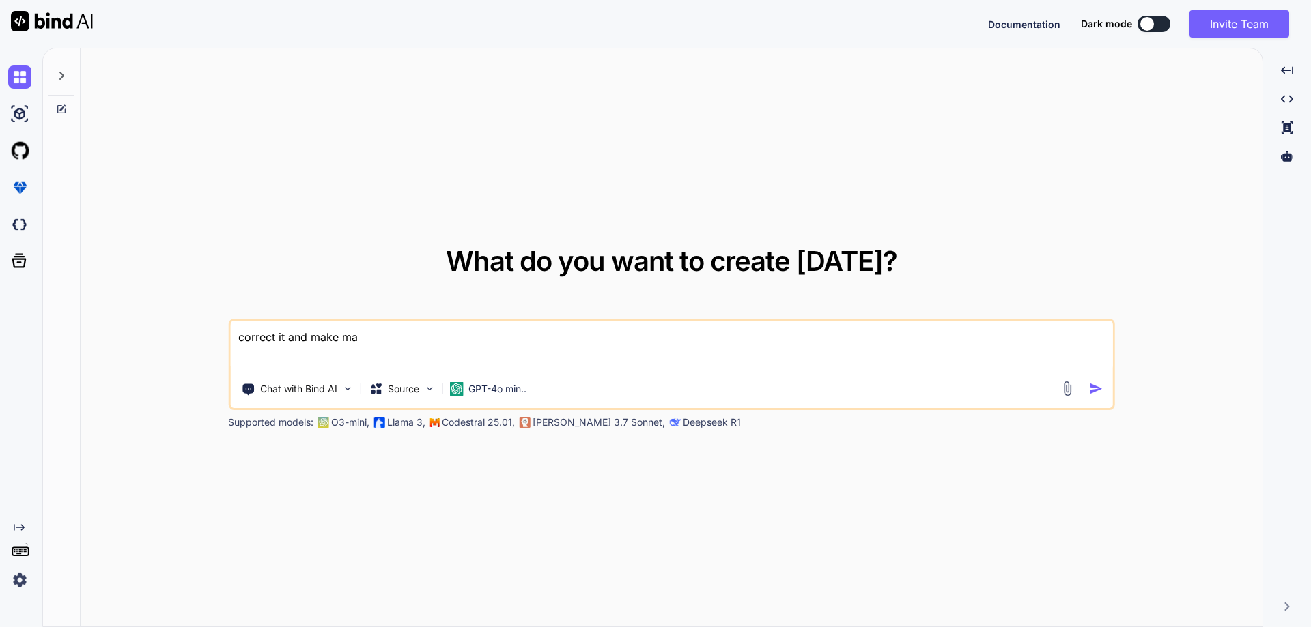
type textarea "x"
type textarea "correct it and make mai"
type textarea "x"
type textarea "correct it and make mail"
type textarea "x"
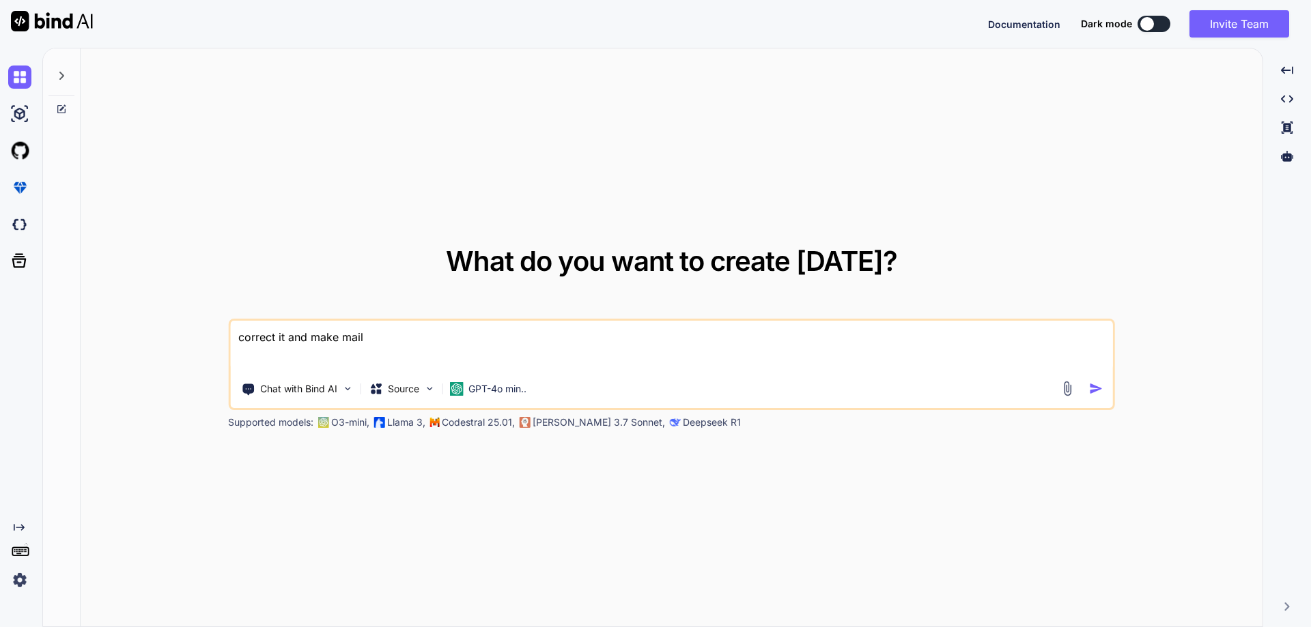
type textarea "correct it and make mail"
type textarea "x"
type textarea "correct it and make mail ""
type textarea "x"
type textarea "correct it and make mail """
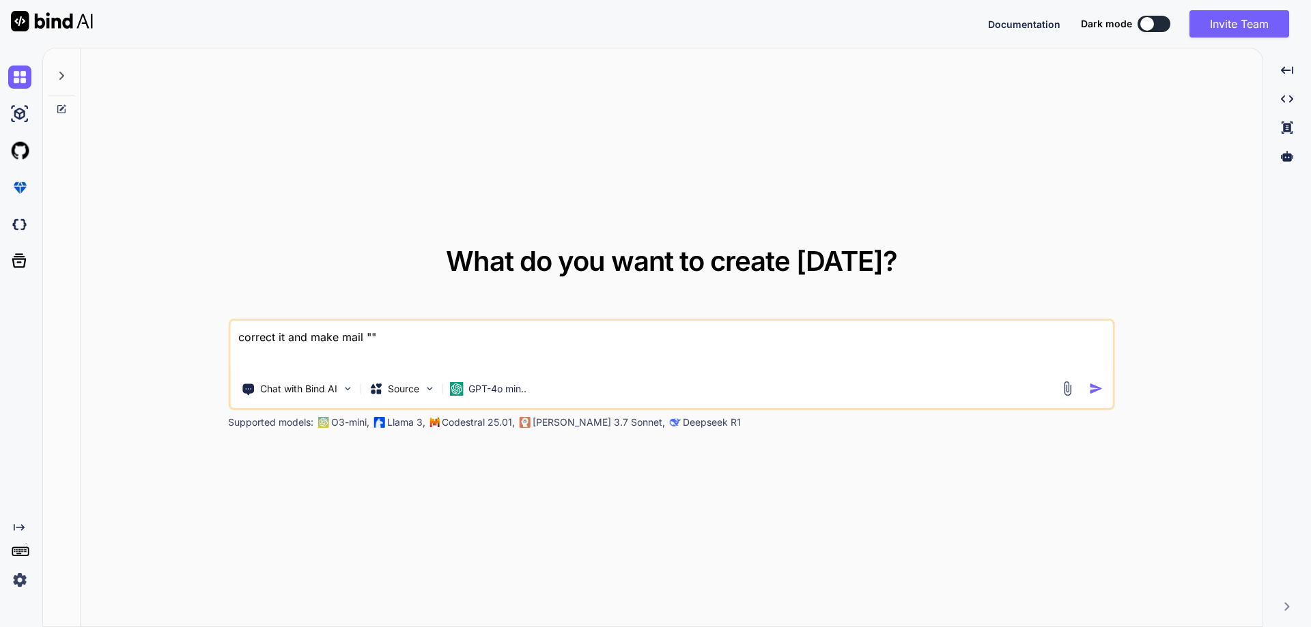
type textarea "x"
type textarea "correct it and make mail "You must use the old password and the new password in…"
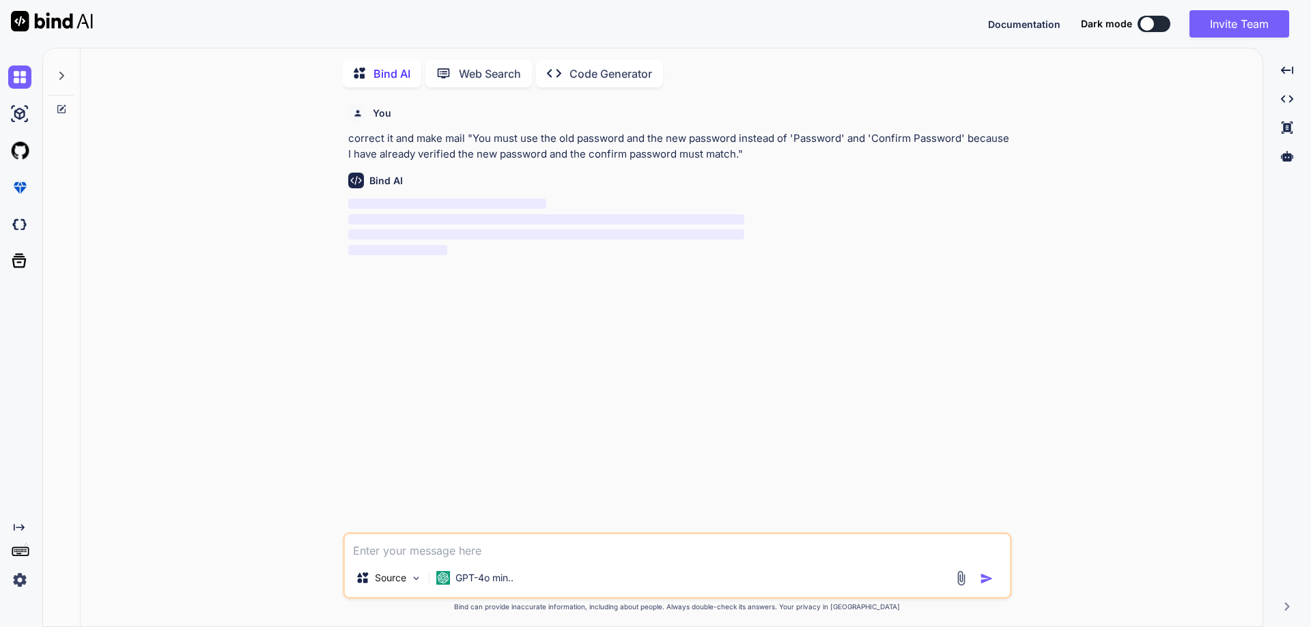
scroll to position [5, 0]
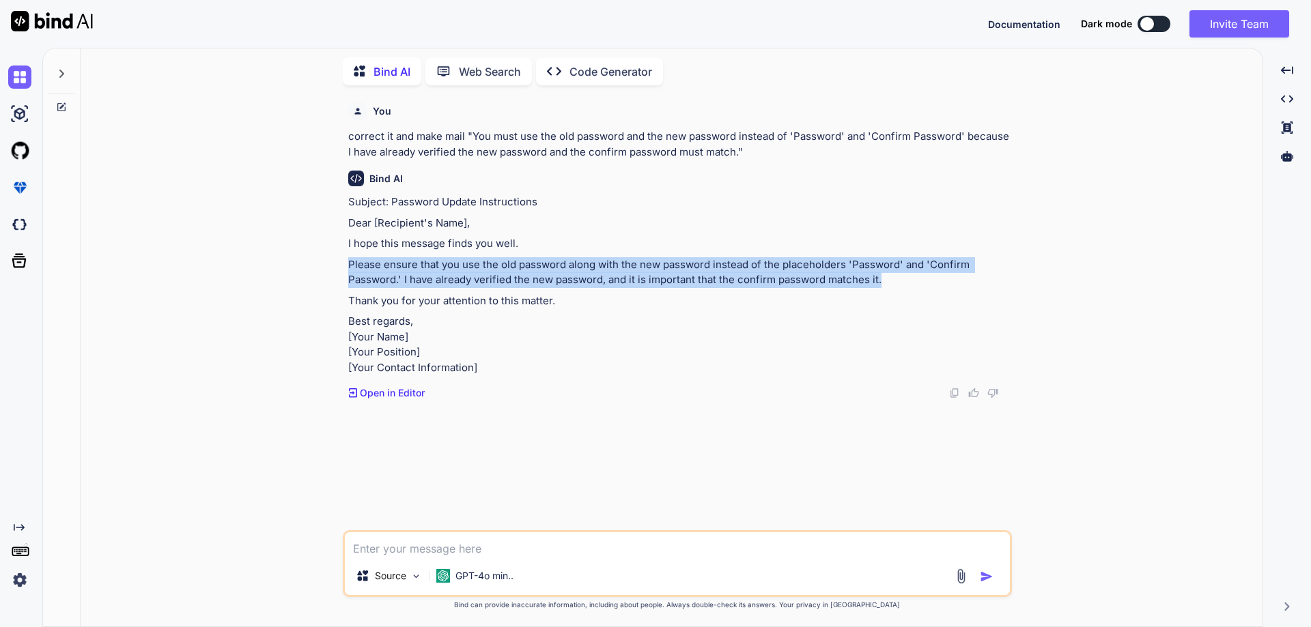
drag, startPoint x: 348, startPoint y: 264, endPoint x: 884, endPoint y: 273, distance: 536.0
click at [884, 273] on p "Please ensure that you use the old password along with the new password instead…" at bounding box center [678, 272] width 661 height 31
copy p "Please ensure that you use the old password along with the new password instead…"
click at [463, 544] on textarea at bounding box center [677, 545] width 665 height 25
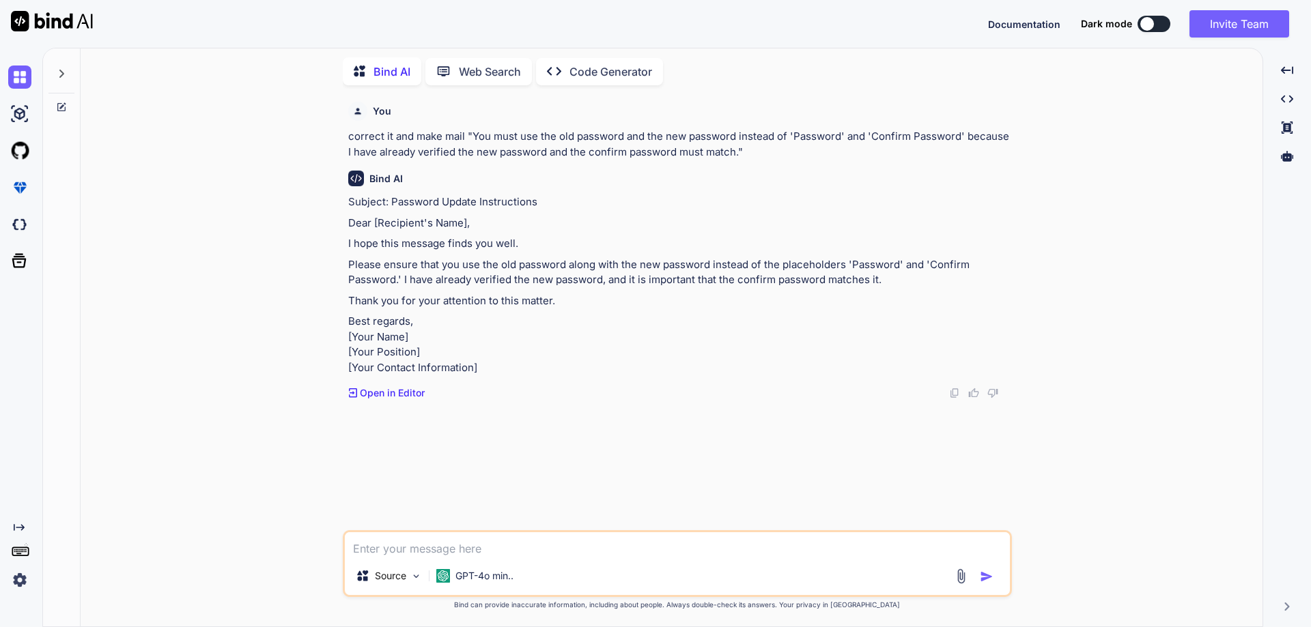
type textarea "x"
type textarea "t"
type textarea "x"
type textarea "th"
type textarea "x"
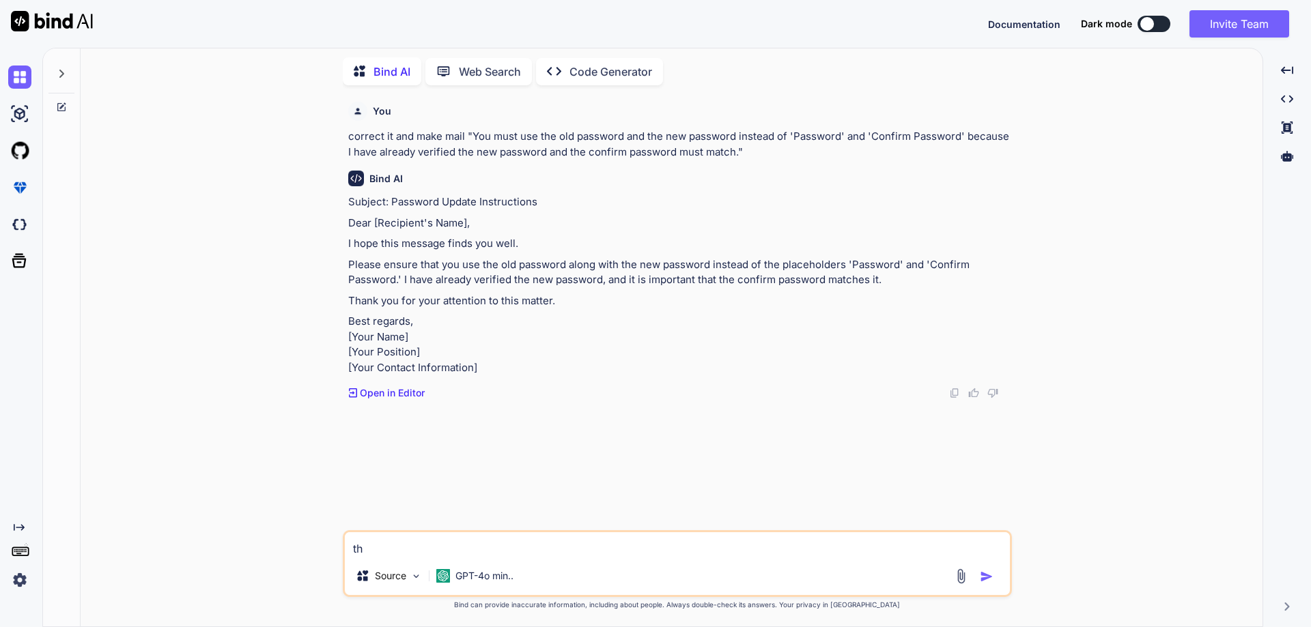
type textarea "thi"
type textarea "x"
type textarea "this"
type textarea "x"
type textarea "this"
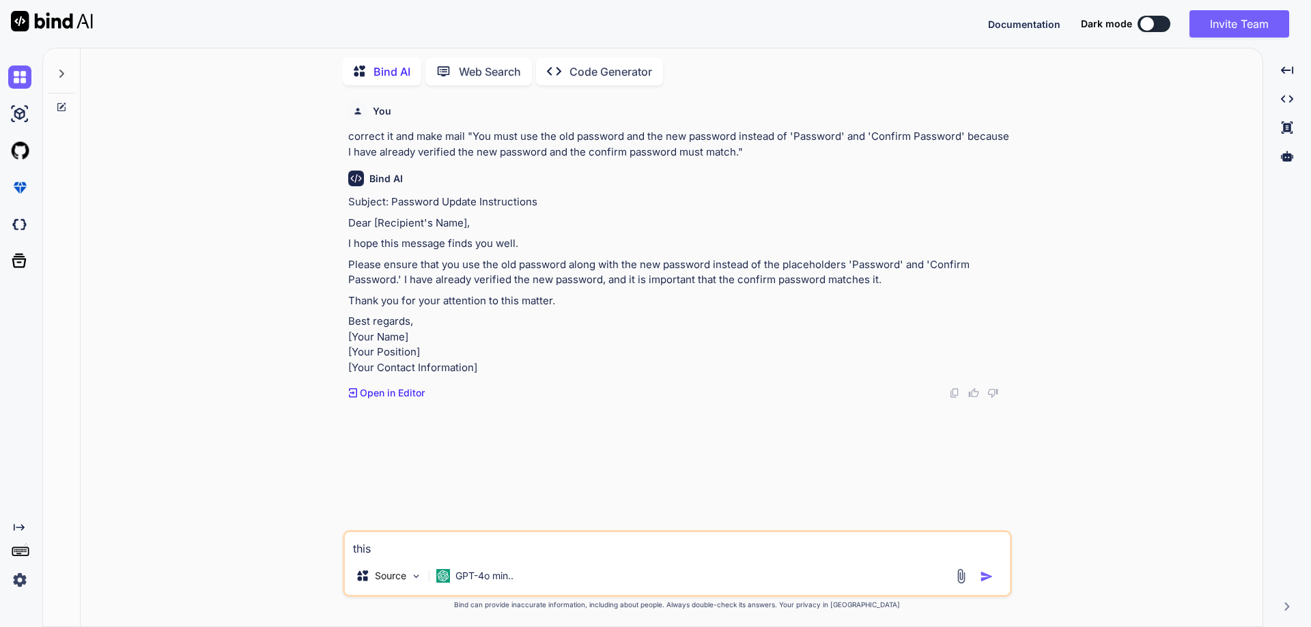
type textarea "x"
type textarea "this i"
type textarea "x"
type textarea "this is"
type textarea "x"
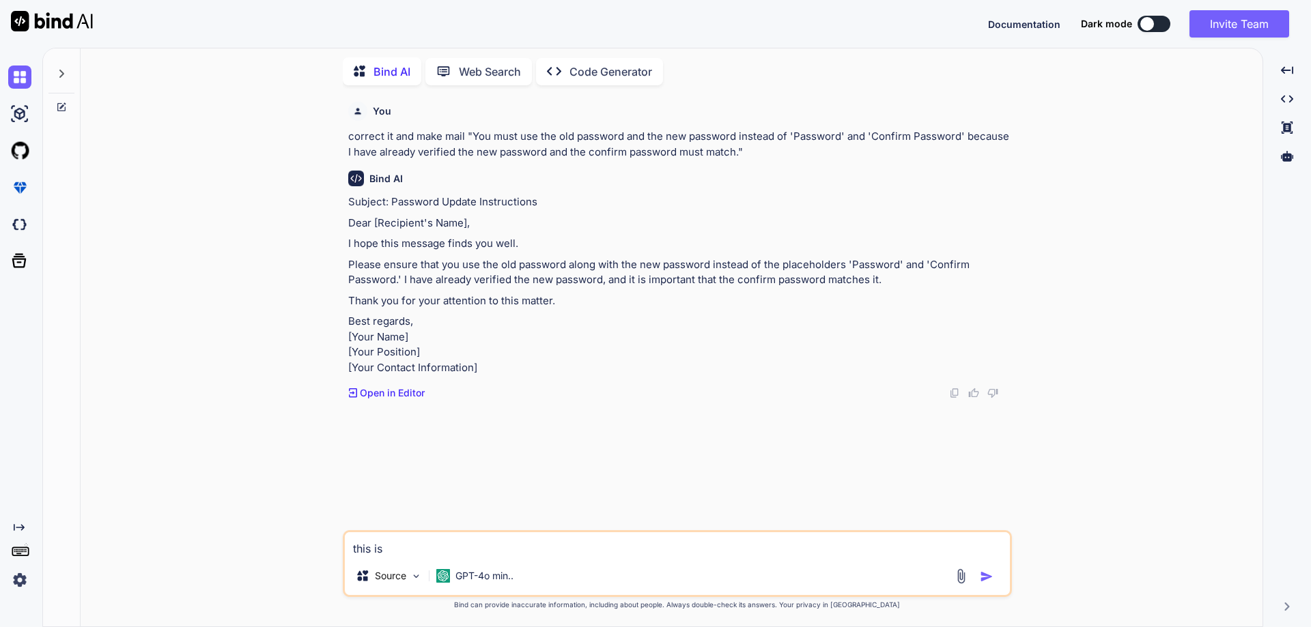
type textarea "this is"
type textarea "x"
type textarea "this is m"
type textarea "x"
type textarea "this is my"
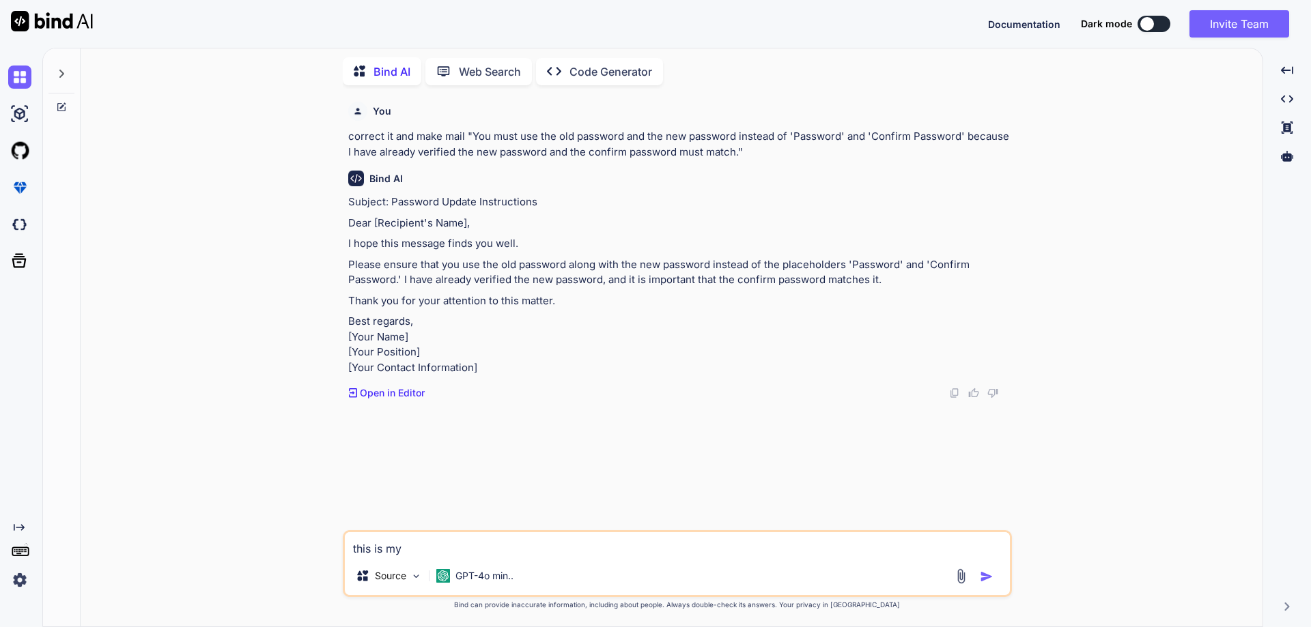
type textarea "x"
type textarea "this is my"
type textarea "x"
type textarea "this is my m"
type textarea "x"
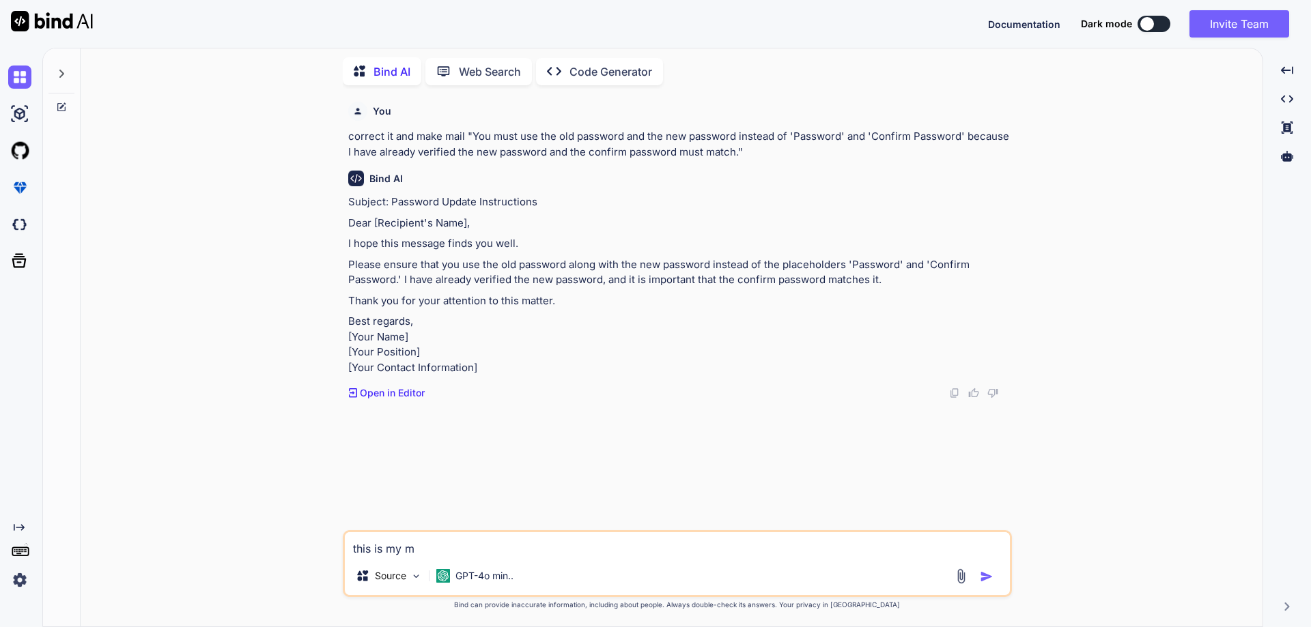
type textarea "this is my mo"
type textarea "x"
type textarea "this is my mod"
type textarea "x"
type textarea "this is my mode"
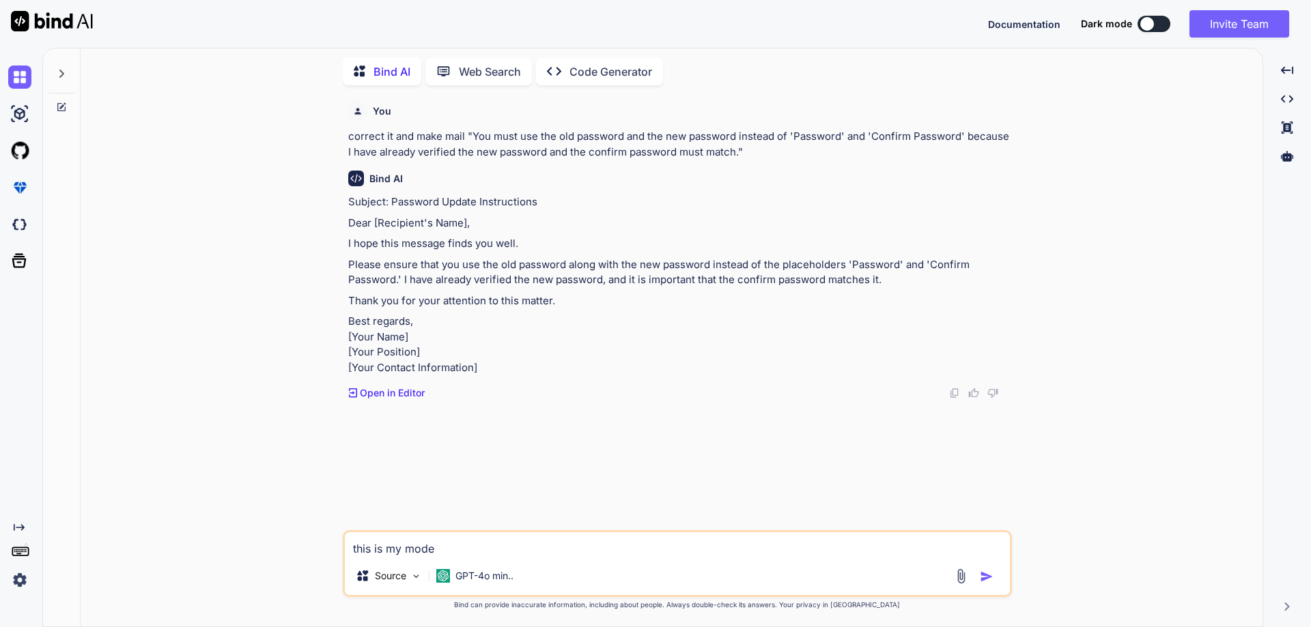
type textarea "x"
type textarea "this is my model"
type textarea "x"
type textarea "this is my model"
type textarea "x"
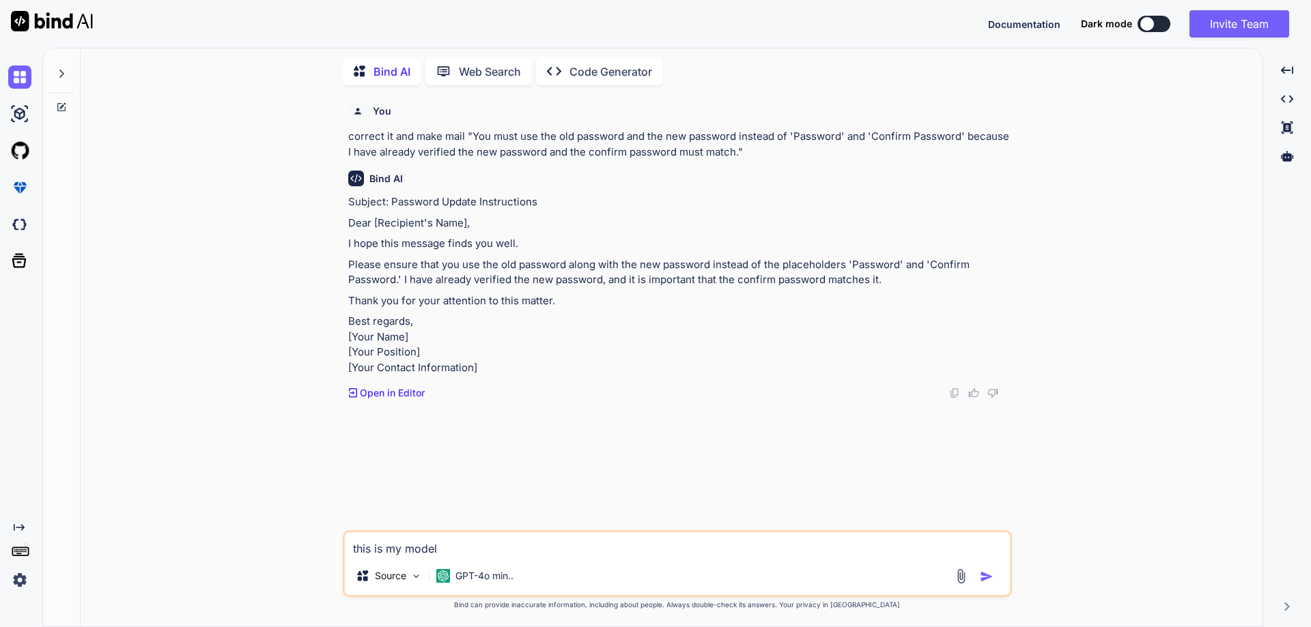
type textarea "this is my model ""
type textarea "x"
type textarea "this is my model """
type textarea "x"
type textarea "this is my model """"
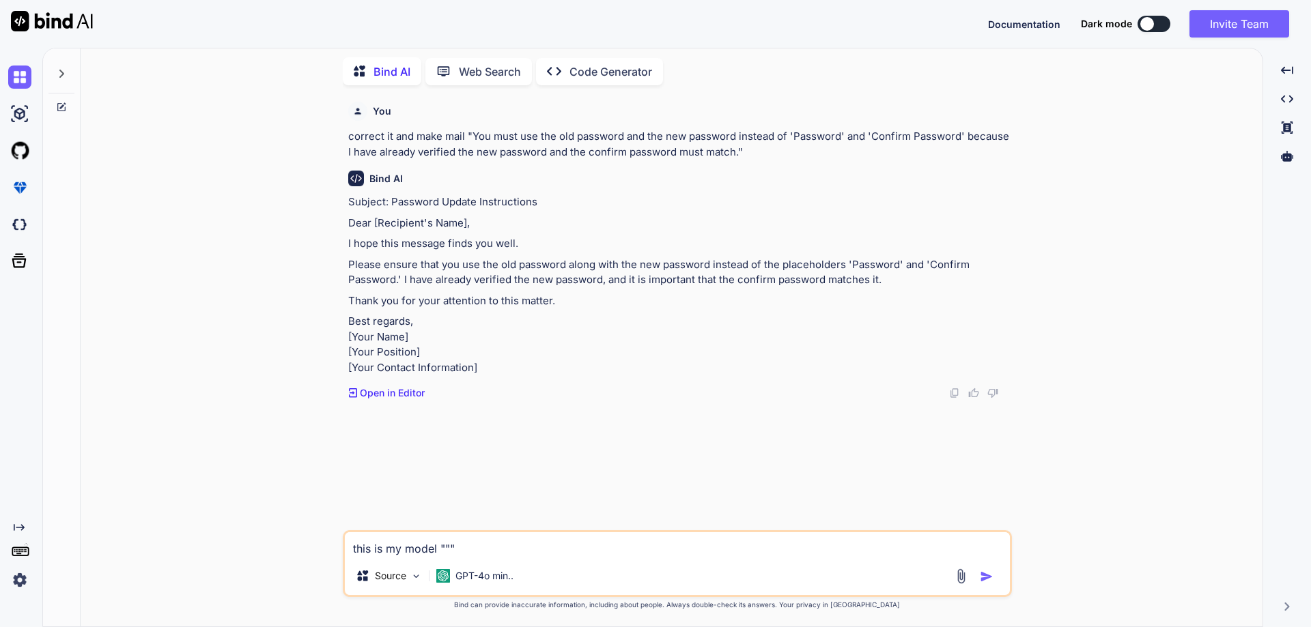
type textarea "x"
type textarea "this is my model """
paste textarea "public class Data { public int id { get; set; } public string name { get; set; …"
type textarea "x"
type textarea "this is my model " public class Data { public int id { get; set; } public strin…"
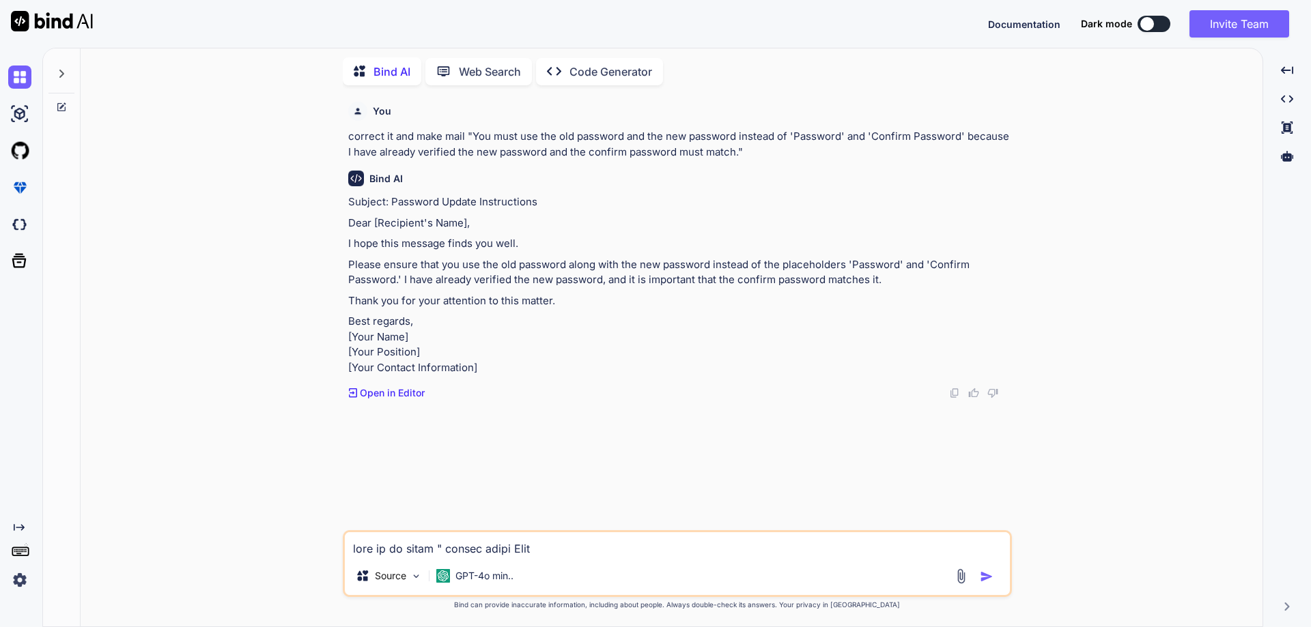
scroll to position [411, 0]
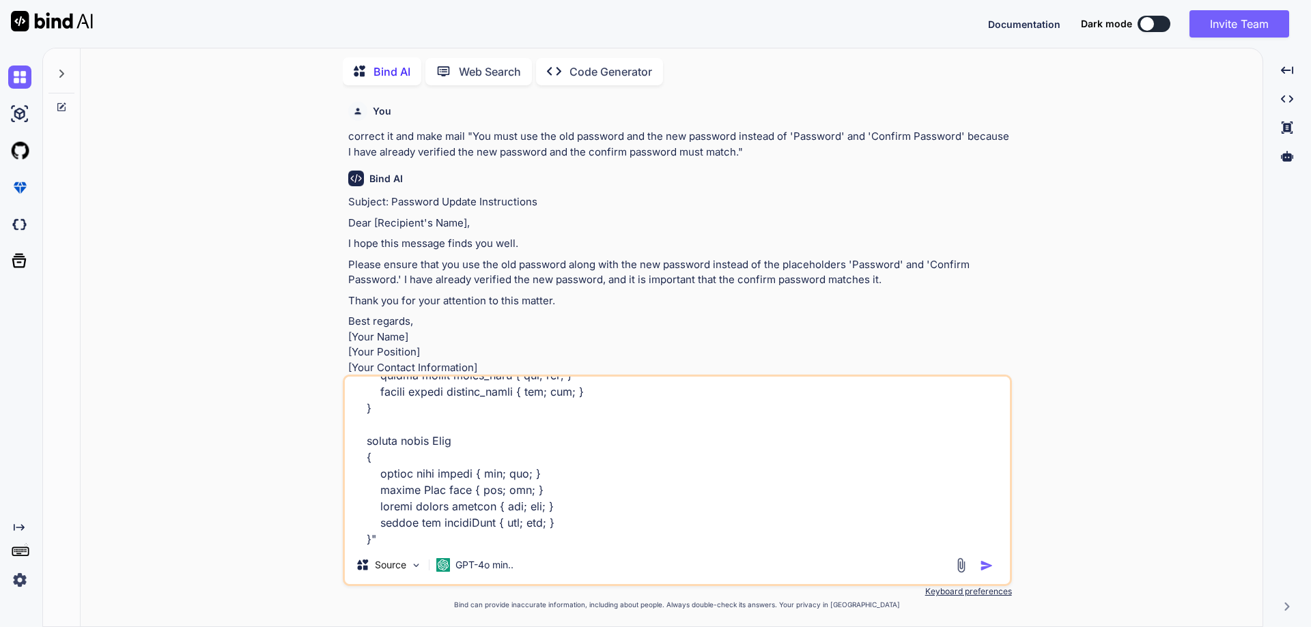
type textarea "x"
type textarea "this is my model " public class Data { public int id { get; set; } public strin…"
type textarea "x"
type textarea "this is my model " public class Data { public int id { get; set; } public strin…"
type textarea "x"
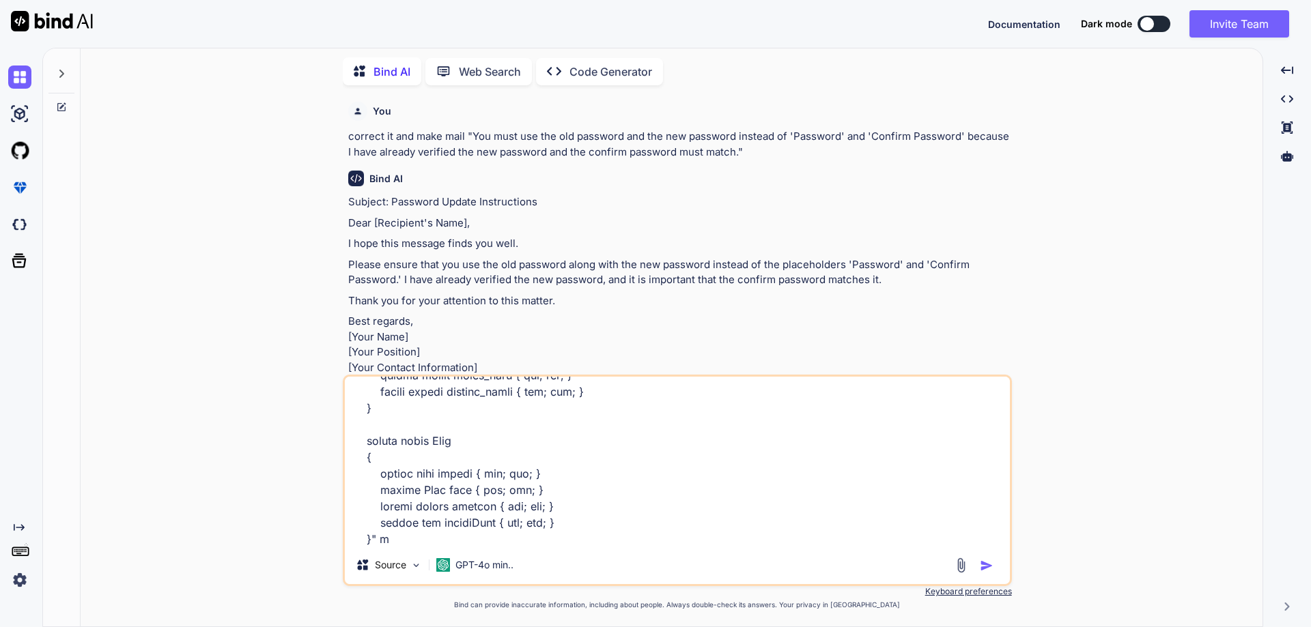
type textarea "this is my model " public class Data { public int id { get; set; } public strin…"
type textarea "x"
type textarea "this is my model " public class Data { public int id { get; set; } public strin…"
type textarea "x"
type textarea "this is my model " public class Data { public int id { get; set; } public strin…"
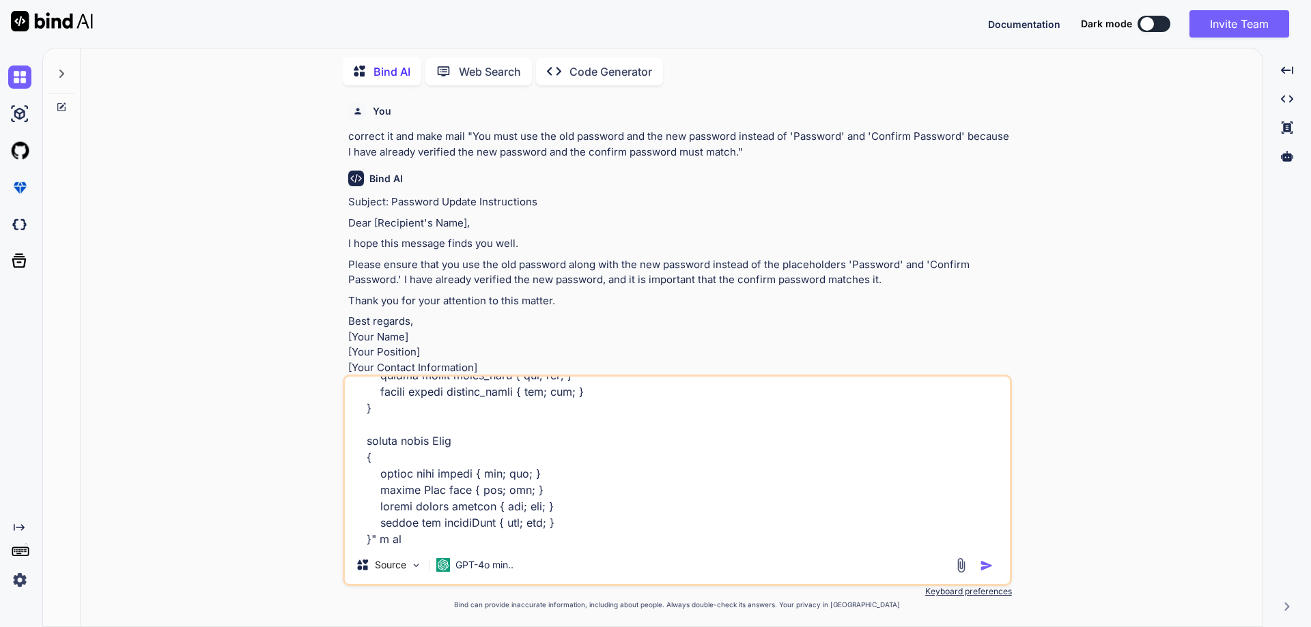
type textarea "x"
type textarea "this is my model " public class Data { public int id { get; set; } public strin…"
type textarea "x"
type textarea "this is my model " public class Data { public int id { get; set; } public strin…"
type textarea "x"
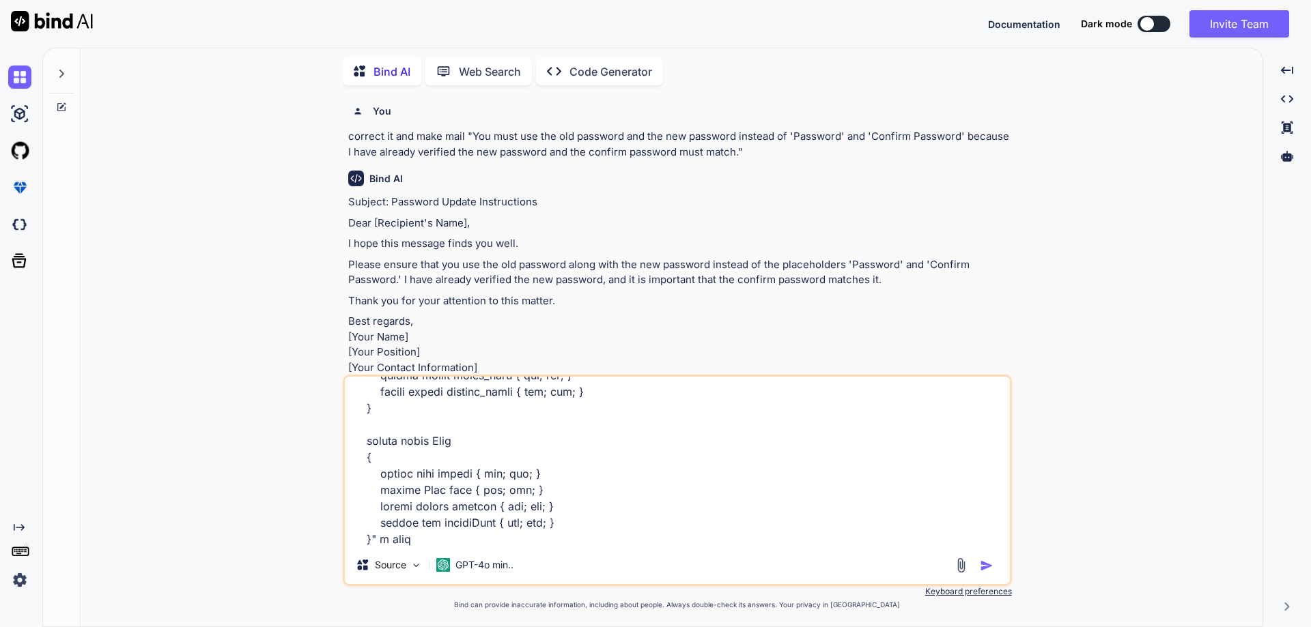
type textarea "this is my model " public class Data { public int id { get; set; } public strin…"
type textarea "x"
type textarea "this is my model " public class Data { public int id { get; set; } public strin…"
type textarea "x"
type textarea "this is my model " public class Data { public int id { get; set; } public strin…"
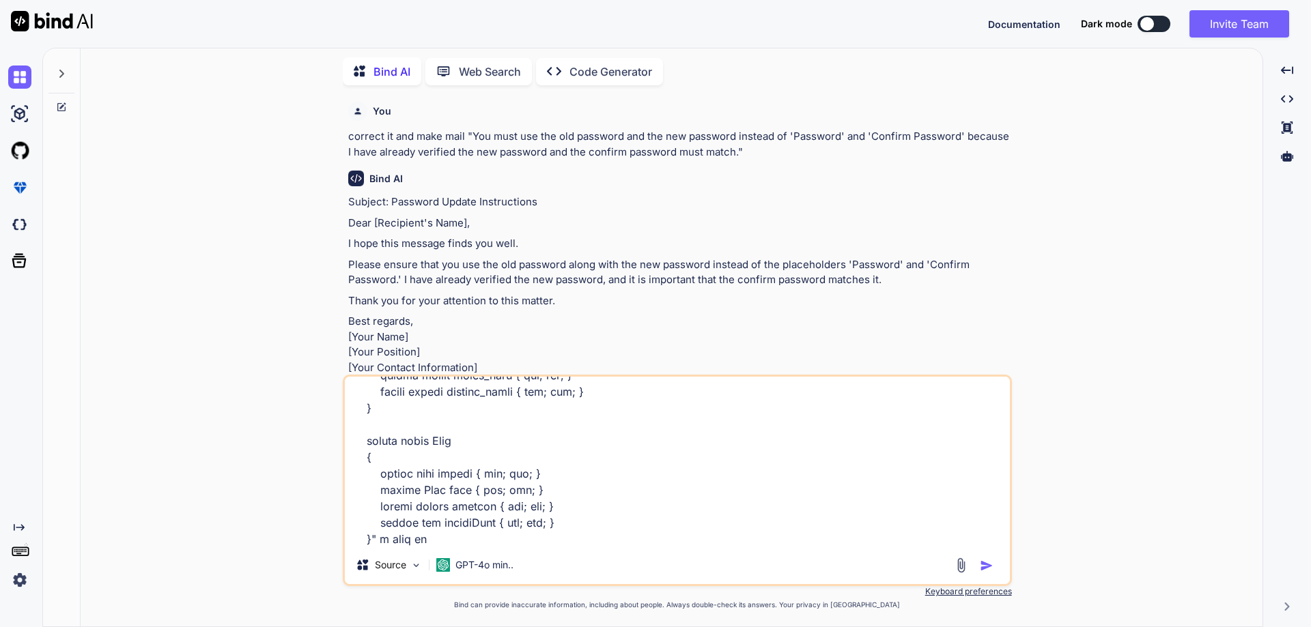
type textarea "x"
type textarea "this is my model " public class Data { public int id { get; set; } public strin…"
type textarea "x"
type textarea "this is my model " public class Data { public int id { get; set; } public strin…"
type textarea "x"
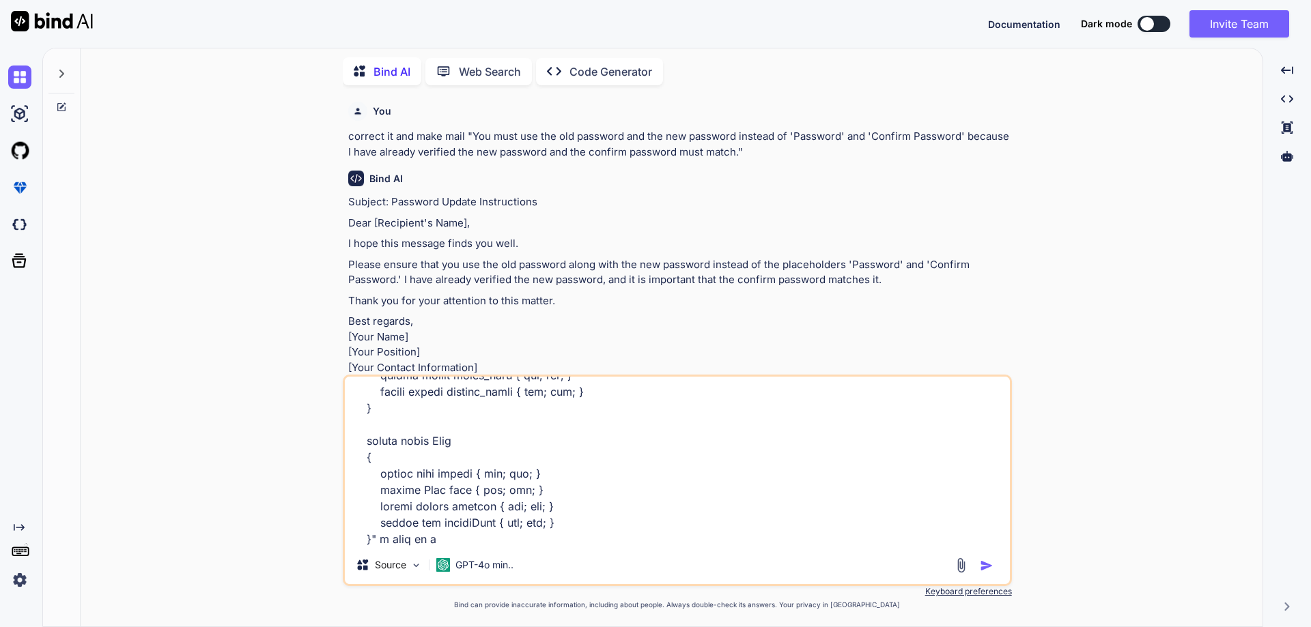
type textarea "this is my model " public class Data { public int id { get; set; } public strin…"
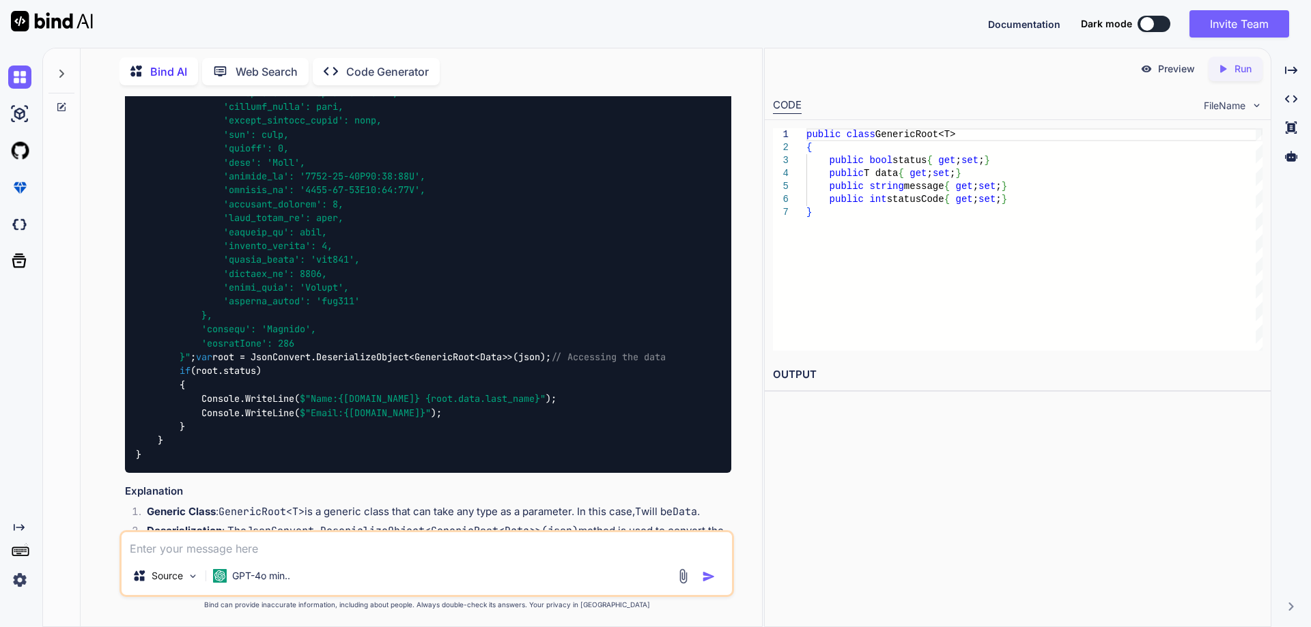
scroll to position [1344, 0]
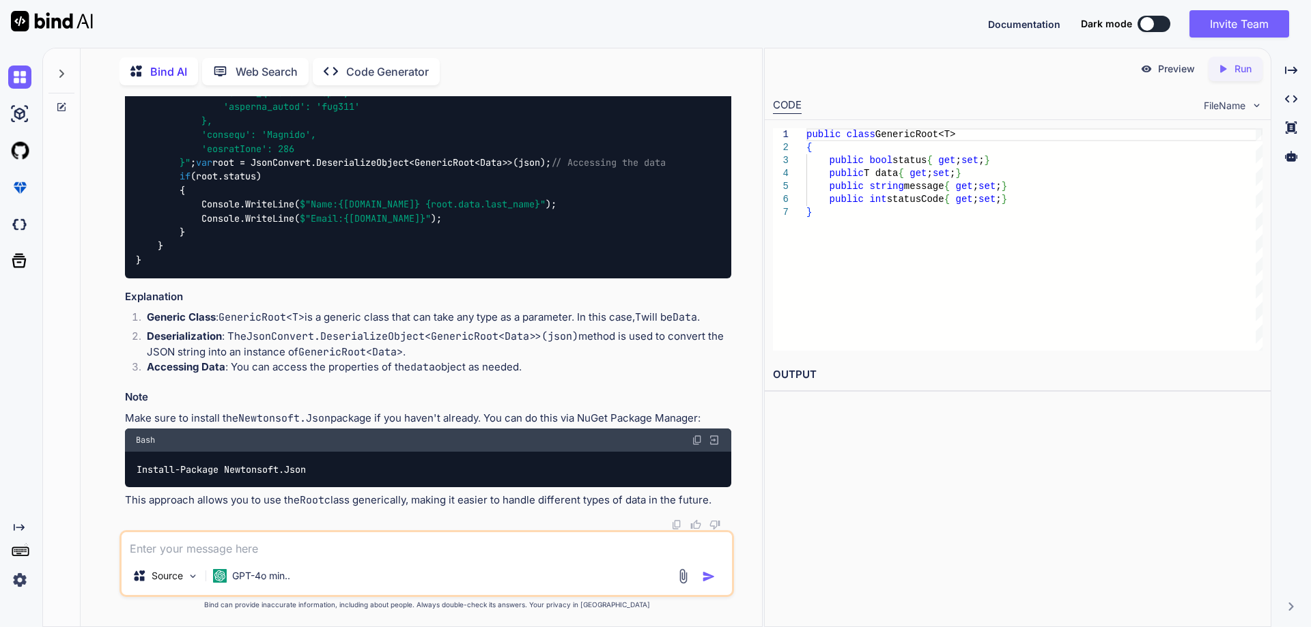
click at [317, 550] on textarea at bounding box center [427, 545] width 610 height 25
click at [279, 535] on textarea at bounding box center [427, 545] width 610 height 25
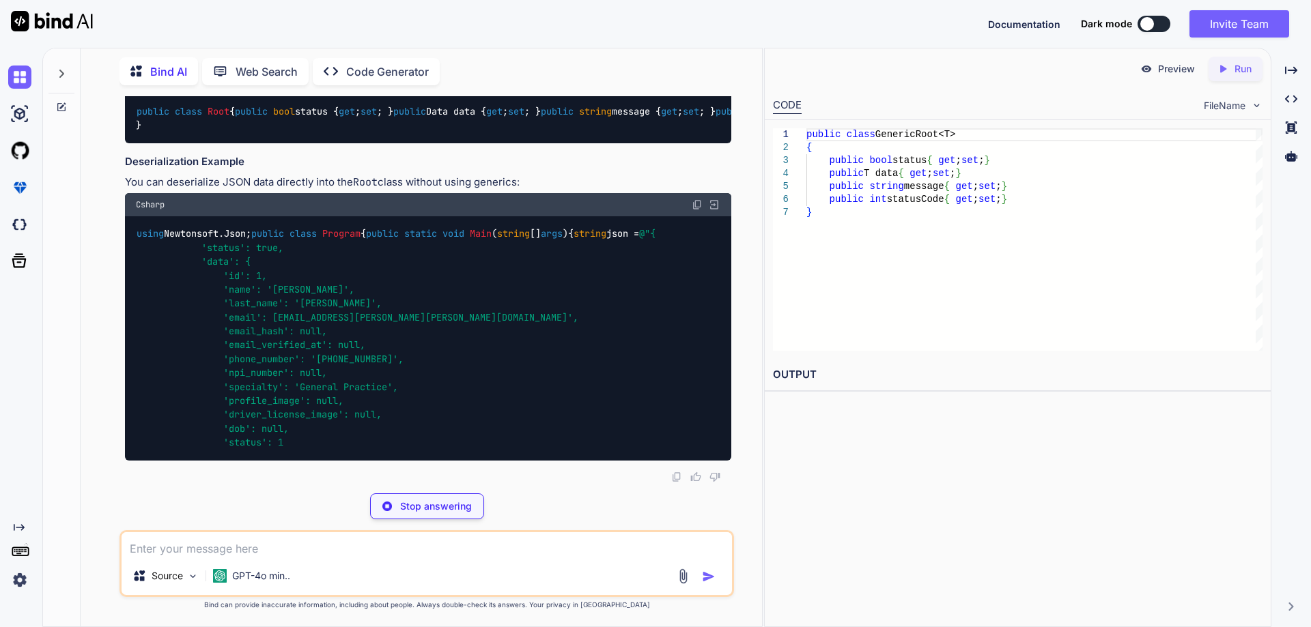
scroll to position [2230, 0]
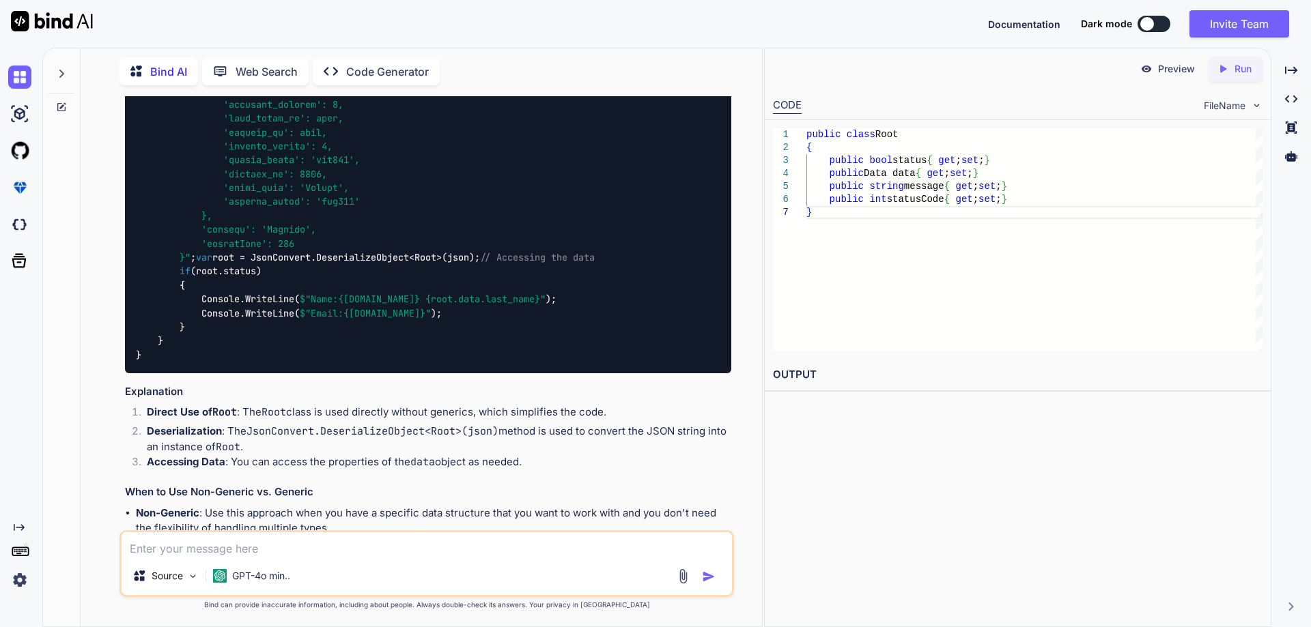
click at [279, 561] on div "Source GPT-4o min.." at bounding box center [426, 563] width 614 height 67
click at [287, 554] on textarea at bounding box center [427, 545] width 610 height 25
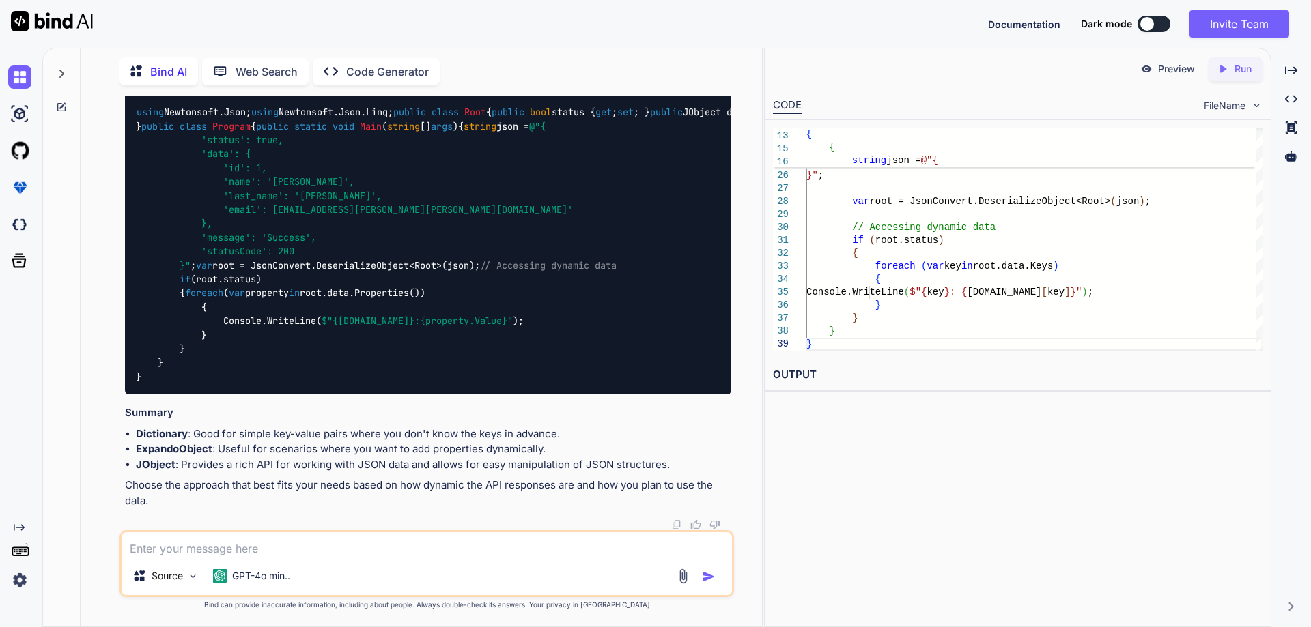
scroll to position [4845, 0]
click at [371, 363] on code "using Newtonsoft.Json; using Newtonsoft.Json.Linq; public class Root { public b…" at bounding box center [649, 244] width 1027 height 279
copy code "DeserializeObject"
drag, startPoint x: 181, startPoint y: 357, endPoint x: 476, endPoint y: 356, distance: 294.9
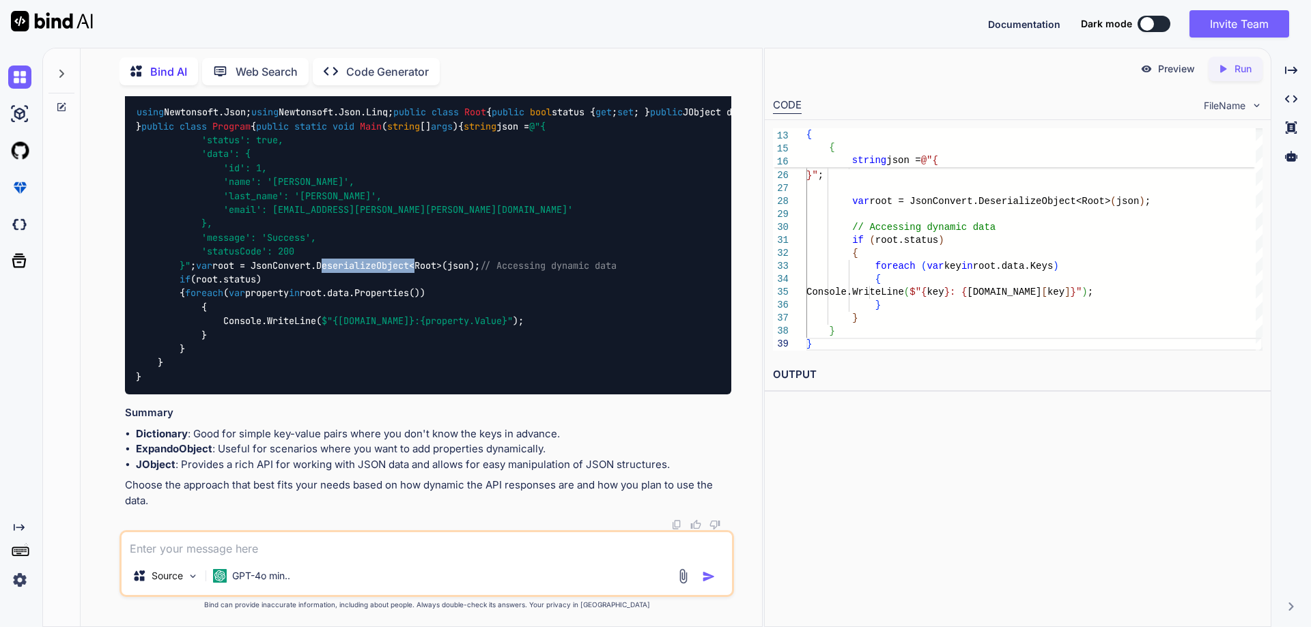
click at [476, 356] on div "using Newtonsoft.Json; using Newtonsoft.Json.Linq; public class Root { public b…" at bounding box center [428, 245] width 606 height 300
copy code "var root = JsonConvert.DeserializeObject<Root>(json);"
click at [417, 358] on code "using Newtonsoft.Json; using Newtonsoft.Json.Linq; public class Root { public b…" at bounding box center [649, 244] width 1027 height 279
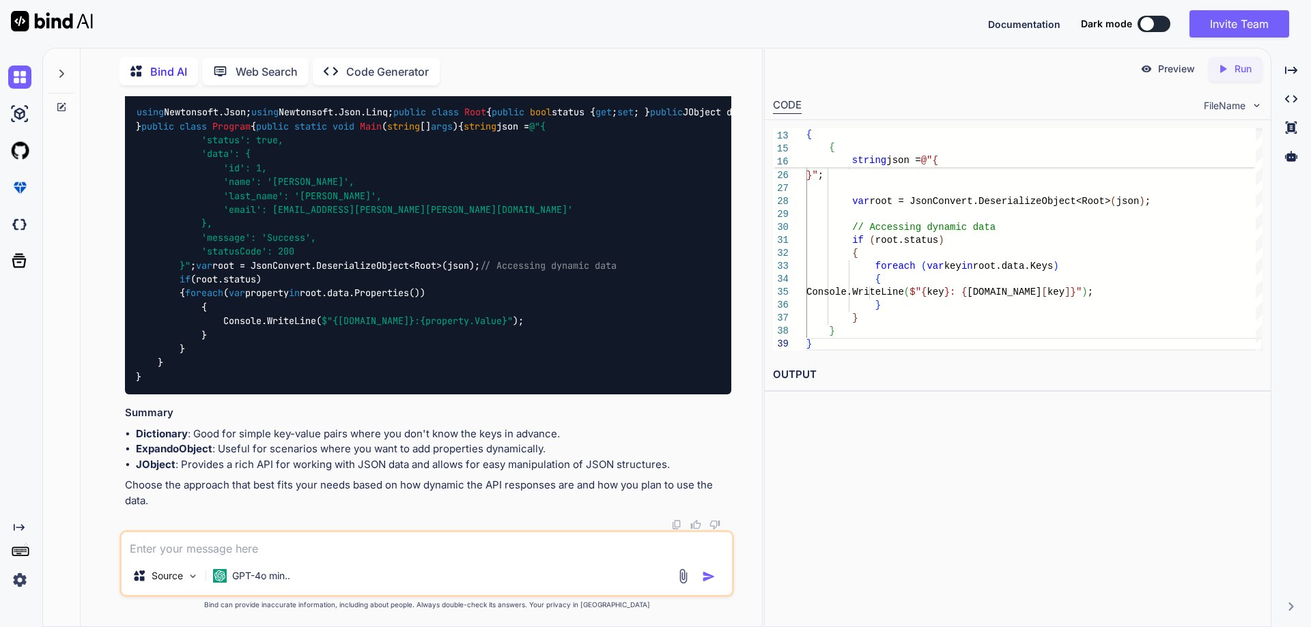
click at [219, 270] on code "using Newtonsoft.Json; using Newtonsoft.Json.Linq; public class Root { public b…" at bounding box center [649, 244] width 1027 height 279
copy code "JObject"
click at [307, 553] on textarea at bounding box center [427, 545] width 610 height 25
click at [320, 551] on textarea "need to get the data in json after serilize" at bounding box center [427, 545] width 610 height 25
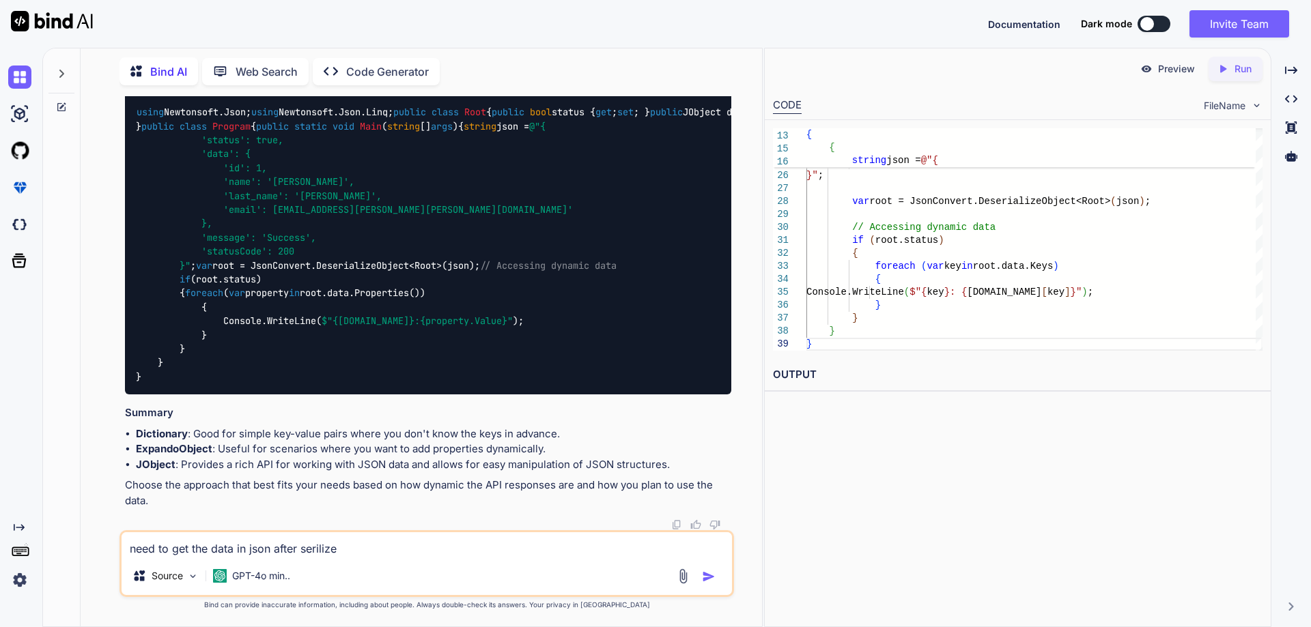
click at [320, 551] on textarea "need to get the data in json after serilize" at bounding box center [427, 545] width 610 height 25
paste textarea "DeserializeObject"
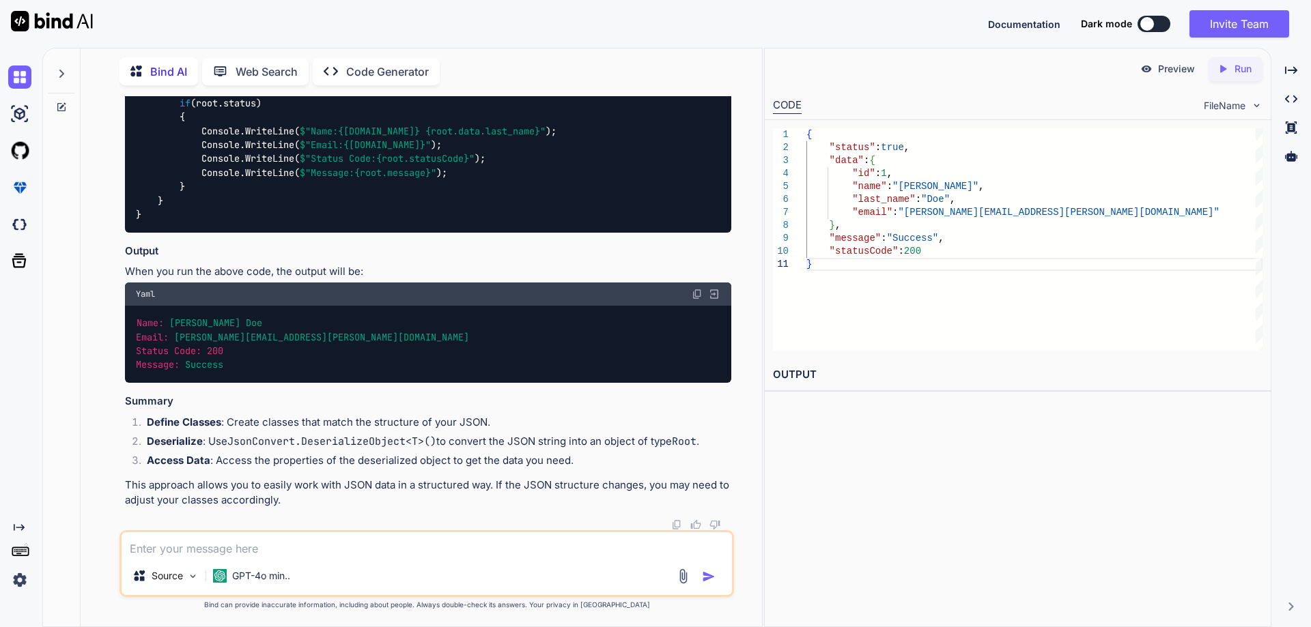
scroll to position [6218, 0]
drag, startPoint x: 347, startPoint y: 401, endPoint x: 462, endPoint y: 398, distance: 114.0
click at [462, 222] on code "using Newtonsoft.Json; public class Program { public static void Main ( string …" at bounding box center [396, 75] width 520 height 293
